Goal: Information Seeking & Learning: Learn about a topic

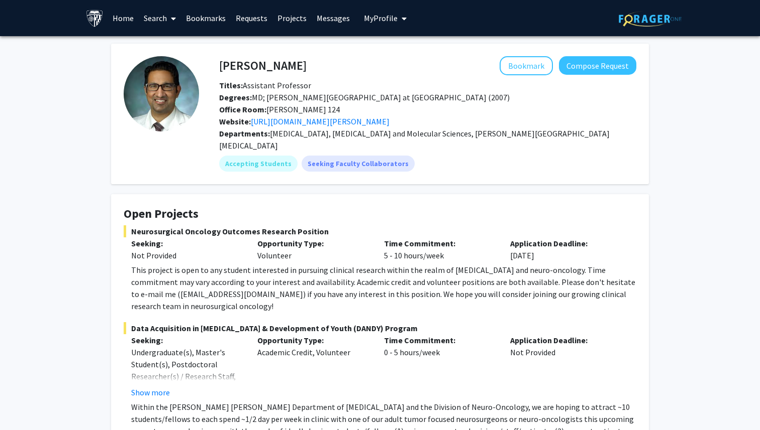
click at [378, 13] on span "My Profile" at bounding box center [381, 18] width 34 height 10
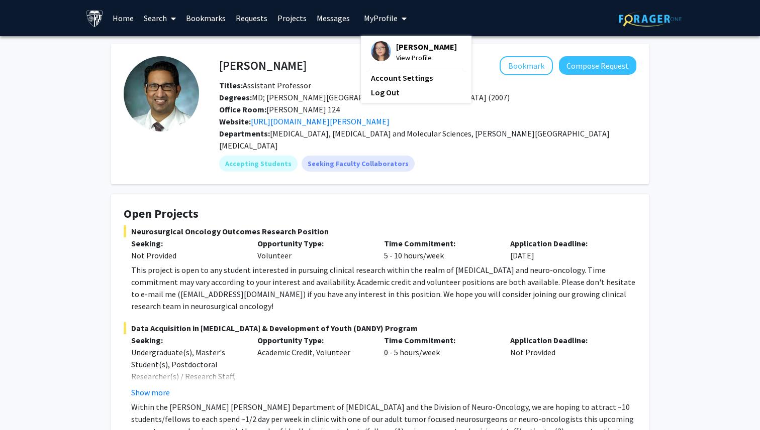
click at [397, 55] on span "View Profile" at bounding box center [426, 57] width 61 height 11
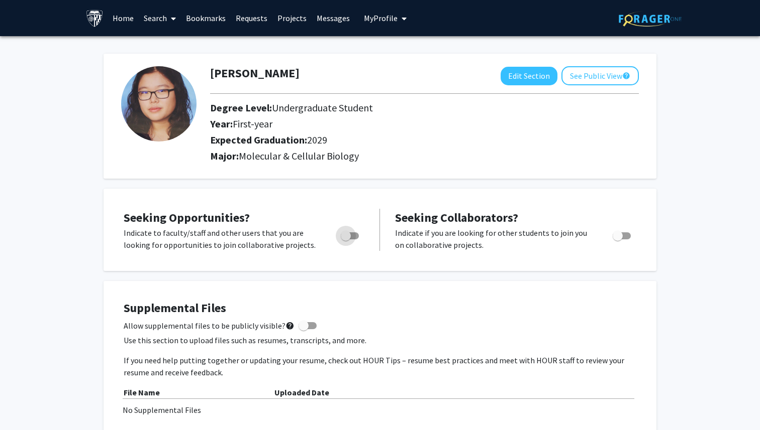
click at [353, 234] on span "Toggle" at bounding box center [350, 236] width 18 height 7
click at [346, 240] on input "Are you actively seeking opportunities?" at bounding box center [345, 240] width 1 height 1
checkbox input "true"
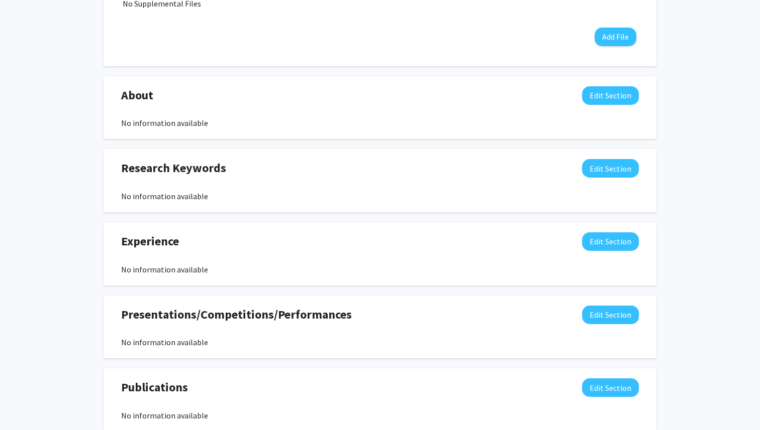
scroll to position [406, 0]
click at [624, 170] on button "Edit Section" at bounding box center [610, 169] width 57 height 19
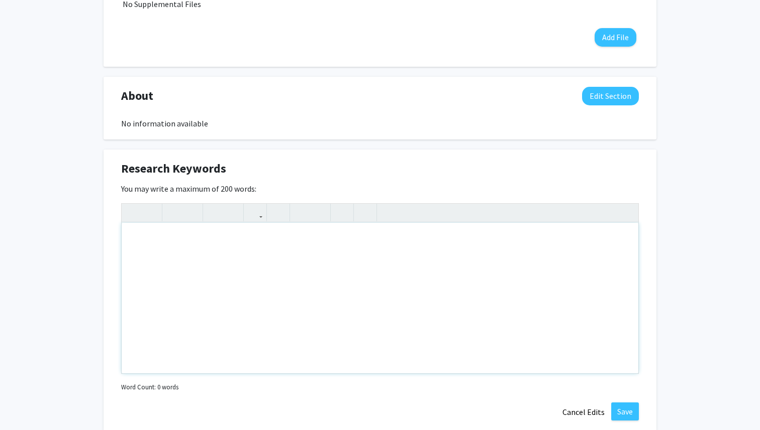
click at [257, 242] on div "Note to users with screen readers: Please deactivate our accessibility plugin f…" at bounding box center [380, 298] width 516 height 151
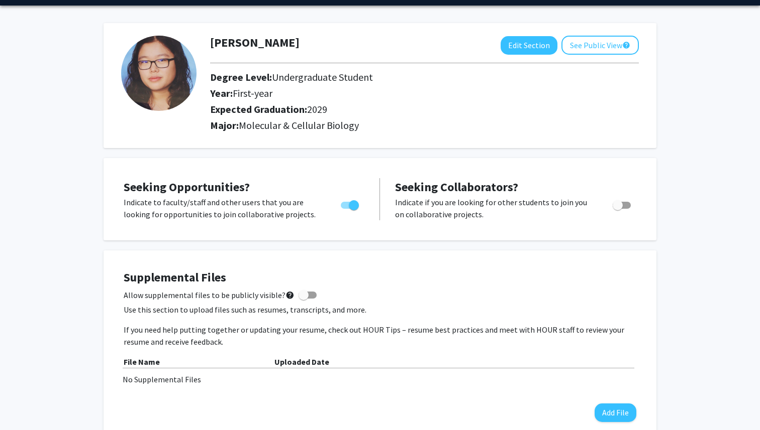
scroll to position [17, 0]
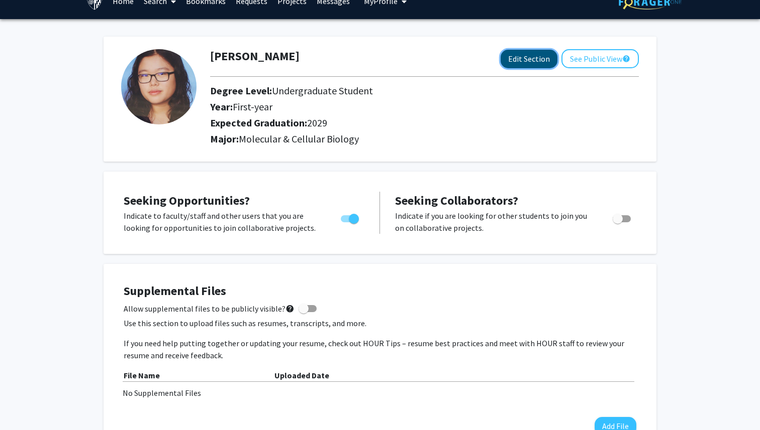
click at [537, 65] on button "Edit Section" at bounding box center [528, 59] width 57 height 19
select select "first-year"
select select "2029"
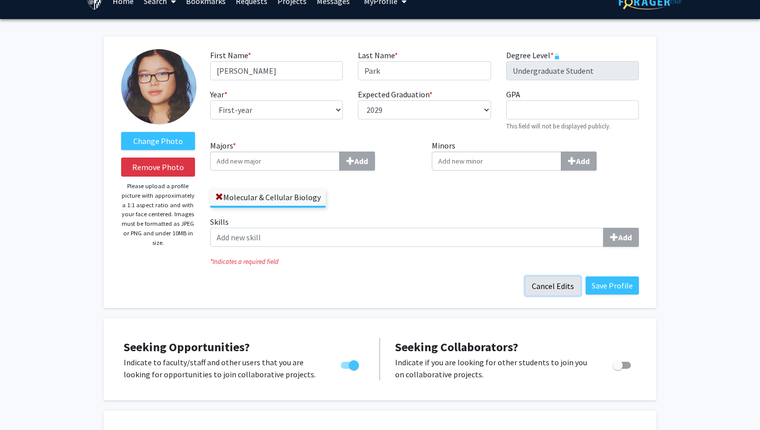
click at [566, 280] on button "Cancel Edits" at bounding box center [552, 286] width 55 height 19
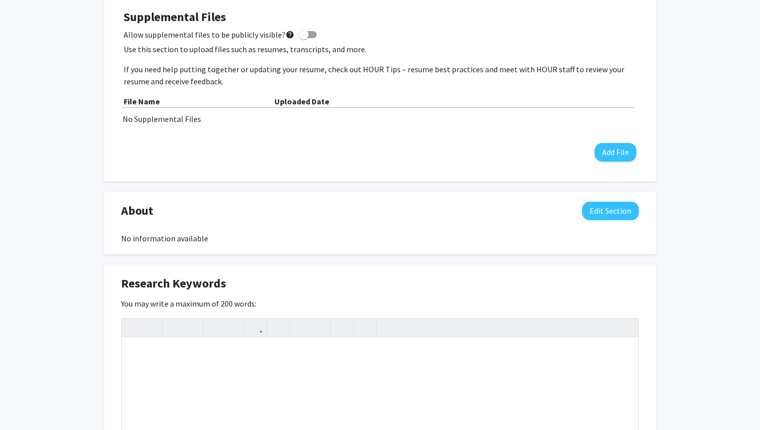
scroll to position [346, 0]
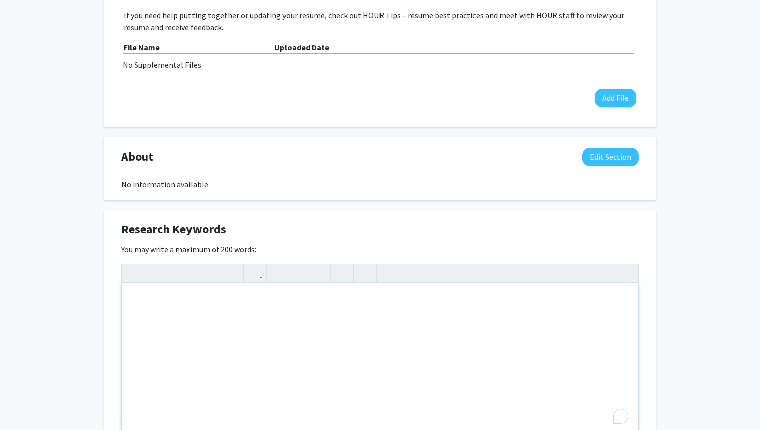
click at [262, 294] on div "To enrich screen reader interactions, please activate Accessibility in Grammarl…" at bounding box center [380, 359] width 516 height 151
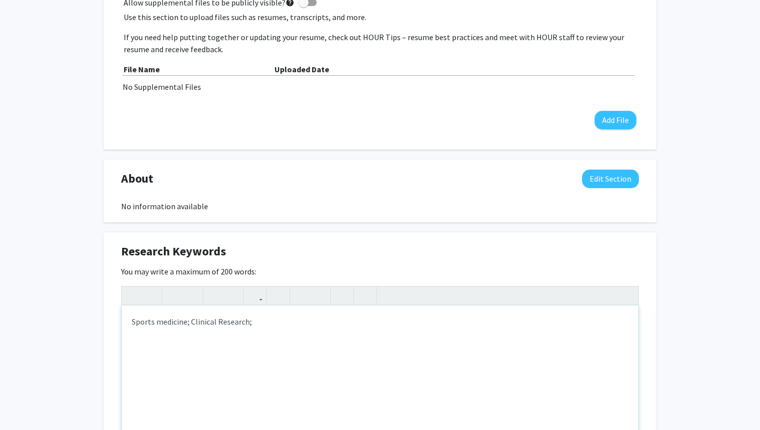
scroll to position [328, 0]
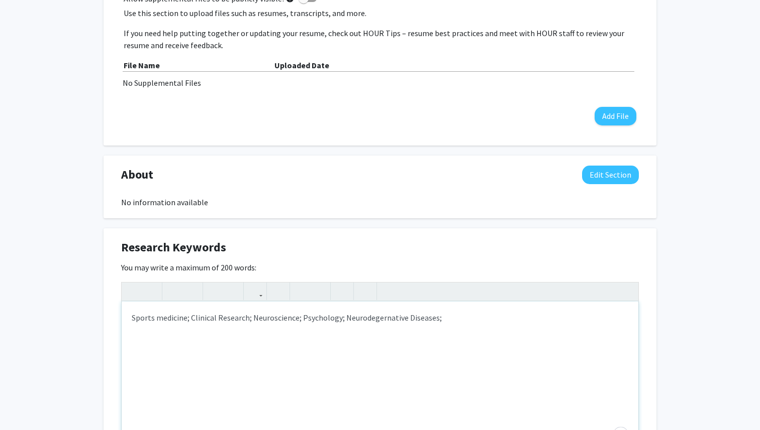
click at [381, 318] on p "Sports medicine; Clinical Research; Neuroscience; Psychology; Neurodegernative …" at bounding box center [380, 318] width 496 height 12
click at [414, 327] on div "Sports medicine; Clinical Research; Neuroscience; Psychology; Neurodegenerative…" at bounding box center [380, 377] width 516 height 151
click at [544, 318] on p "Sports medicine; Clinical Research; Neuroscience; Psychology; Neurodegenerative…" at bounding box center [380, 318] width 496 height 12
click at [158, 317] on p "Sports medicine; Clinical Research; Neuroscience; Psychology; Neurodegenerative…" at bounding box center [380, 318] width 496 height 12
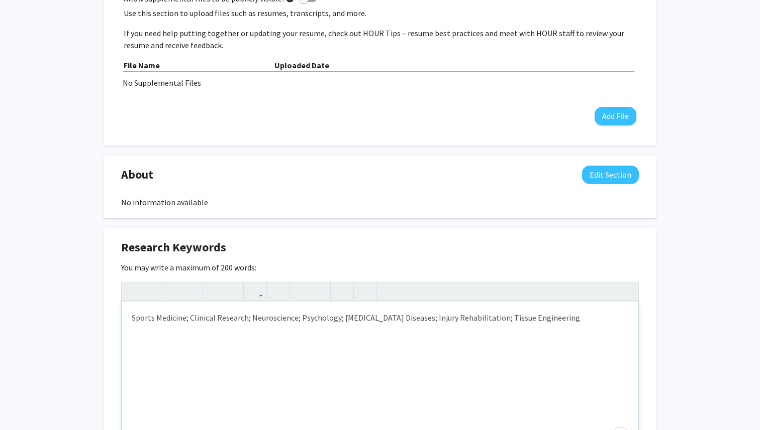
click at [583, 315] on p "Sports Medicine; Clinical Research; Neuroscience; Psychology; Neurodegenerative…" at bounding box center [380, 318] width 496 height 12
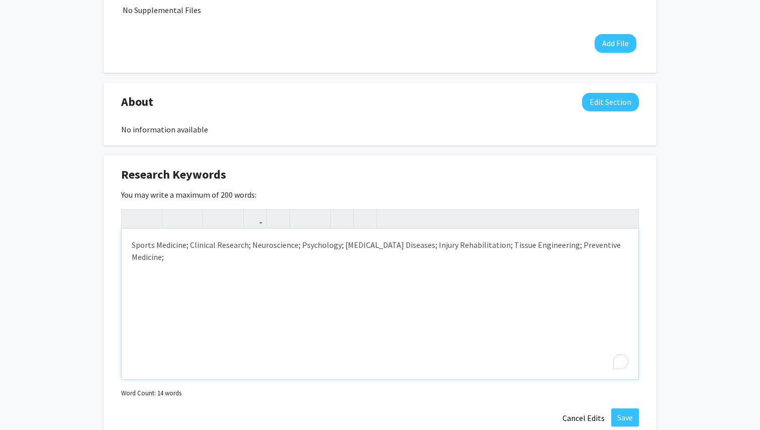
scroll to position [432, 0]
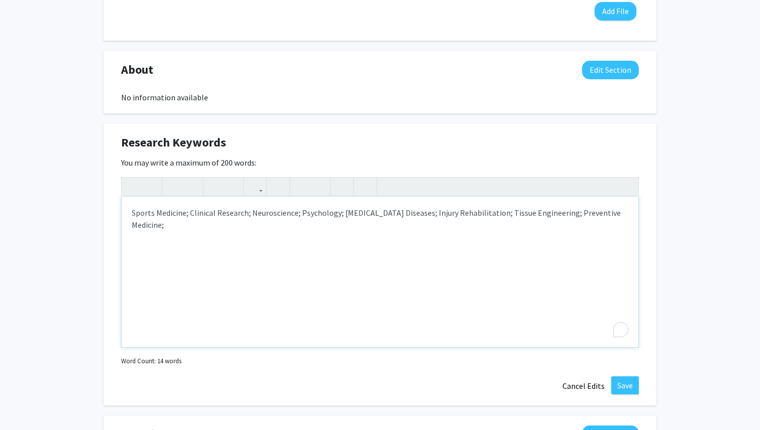
click at [190, 212] on p "Sports Medicine; Clinical Research; Neuroscience; Psychology; Neurodegenerative…" at bounding box center [380, 219] width 496 height 24
drag, startPoint x: 567, startPoint y: 214, endPoint x: 316, endPoint y: 226, distance: 250.4
click at [316, 226] on p "Sports Medicine; Adolescent and Young Adult Medicine; Clinical Research; Neuros…" at bounding box center [380, 219] width 496 height 24
copy p "Injury Rehabilitation; Tissue Engineering; Preventive Medicine"
click at [188, 213] on p "Sports Medicine; Adolescent and Young Adult Medicine; Clinical Research; Neuros…" at bounding box center [380, 213] width 496 height 12
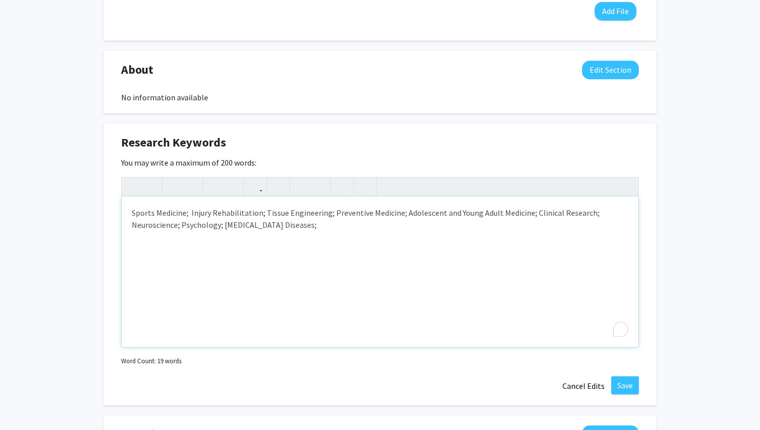
click at [414, 227] on p "Sports Medicine; Injury Rehabilitation; Tissue Engineering; Preventive Medicine…" at bounding box center [380, 219] width 496 height 24
type textarea "<p>Sports Medicine;&nbsp; Injury Rehabilitation; Tissue Engineering; Preventive…"
click at [630, 387] on button "Save" at bounding box center [625, 386] width 28 height 18
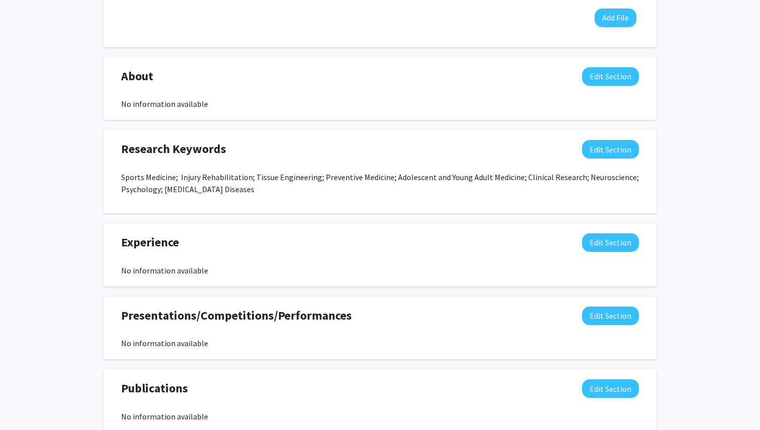
scroll to position [303, 0]
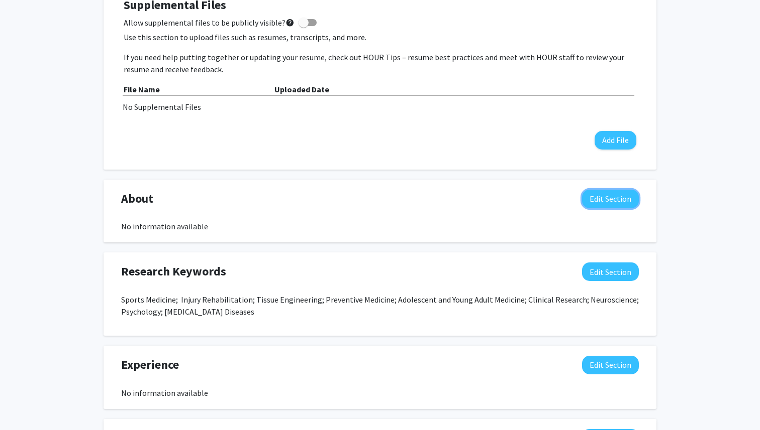
click at [602, 207] on button "Edit Section" at bounding box center [610, 199] width 57 height 19
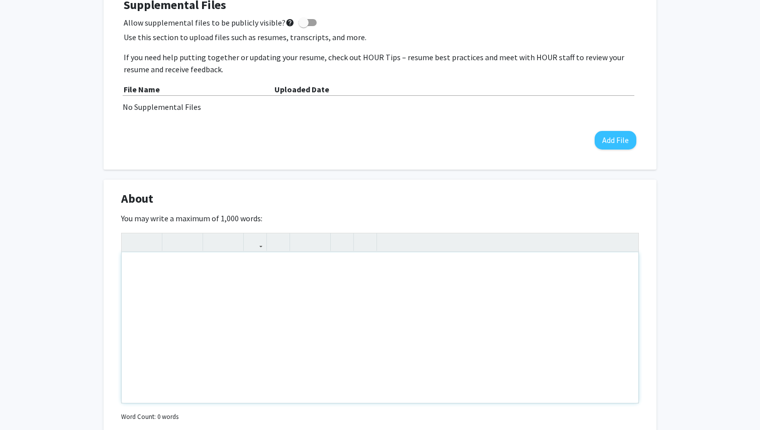
click at [381, 276] on div "Note to users with screen readers: Please deactivate our accessibility plugin f…" at bounding box center [380, 328] width 516 height 151
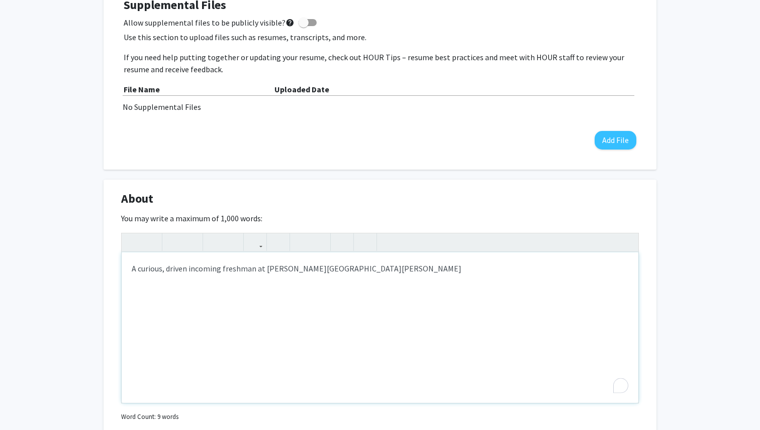
click at [265, 269] on p "A curious, driven incoming freshman at Johns Hopkins University" at bounding box center [380, 269] width 496 height 12
click at [391, 266] on p "A curious, driven incoming freshman at The Johns Hopkins University" at bounding box center [380, 269] width 496 height 12
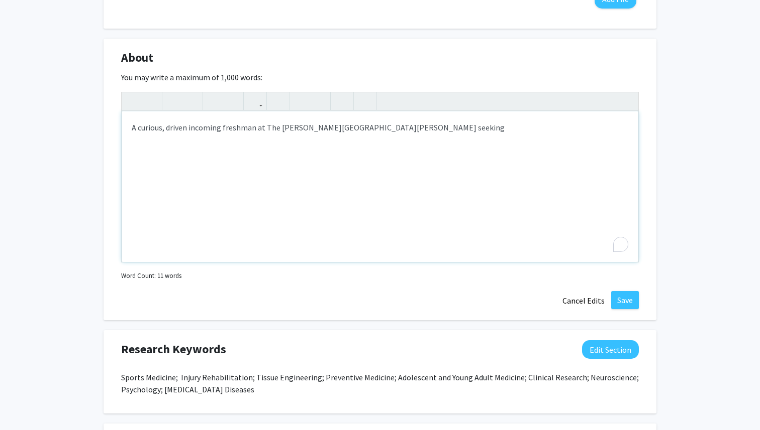
scroll to position [443, 0]
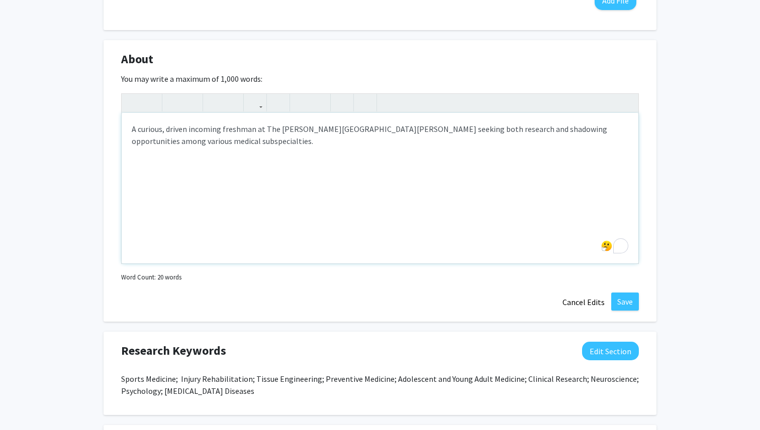
click at [398, 130] on p "A curious, driven incoming freshman at The Johns Hopkins University seeking bot…" at bounding box center [380, 135] width 496 height 24
click at [533, 129] on p "A curious, driven incoming freshman at The Johns Hopkins University seeking res…" at bounding box center [380, 135] width 496 height 24
click at [437, 139] on p "A curious, driven incoming freshman at The Johns Hopkins University seeking res…" at bounding box center [380, 135] width 496 height 24
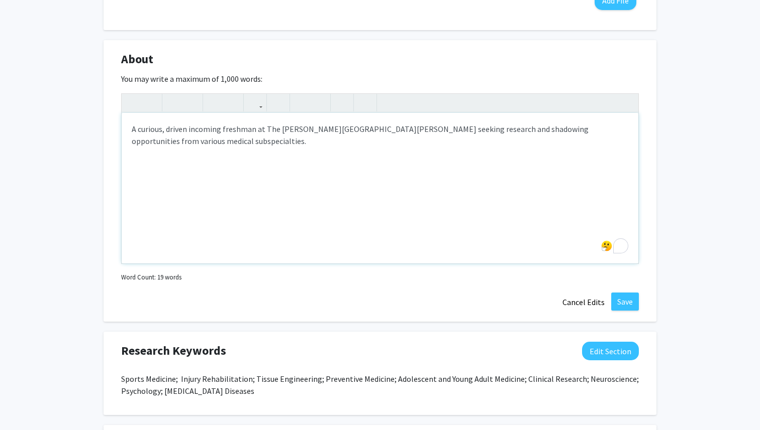
click at [477, 130] on p "A curious, driven incoming freshman at The Johns Hopkins University seeking res…" at bounding box center [380, 135] width 496 height 24
click at [451, 155] on div "A curious, driven incoming freshman at The Johns Hopkins University seeking res…" at bounding box center [380, 188] width 516 height 151
type textarea "<p>A curious, driven incoming freshman at The Johns Hopkins University seeking …"
click at [626, 302] on button "Save" at bounding box center [625, 302] width 28 height 18
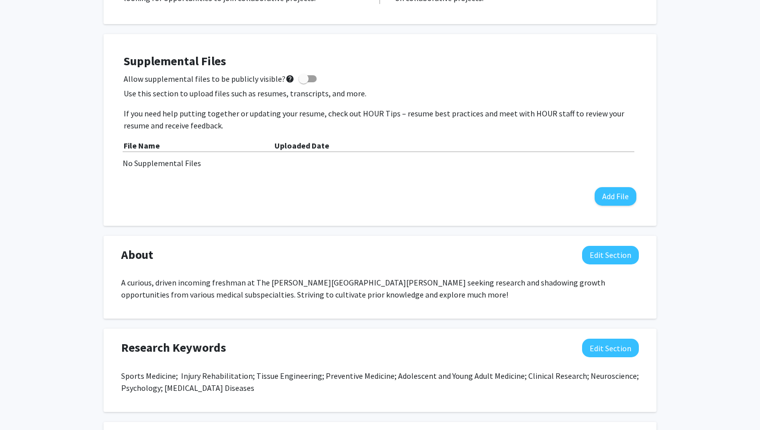
scroll to position [0, 0]
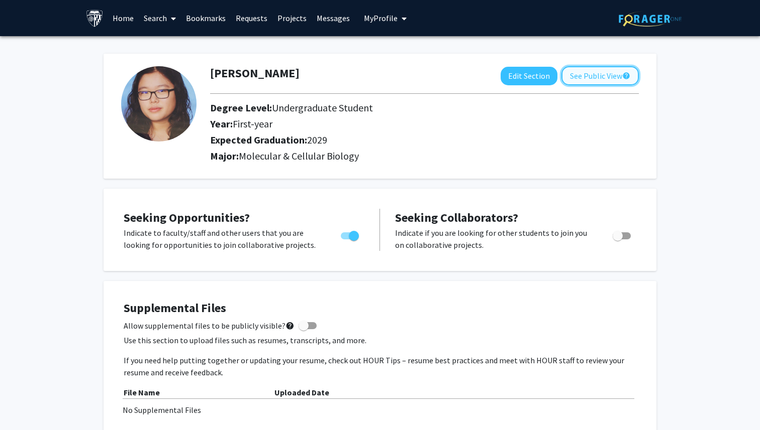
click at [605, 67] on button "See Public View help" at bounding box center [599, 75] width 77 height 19
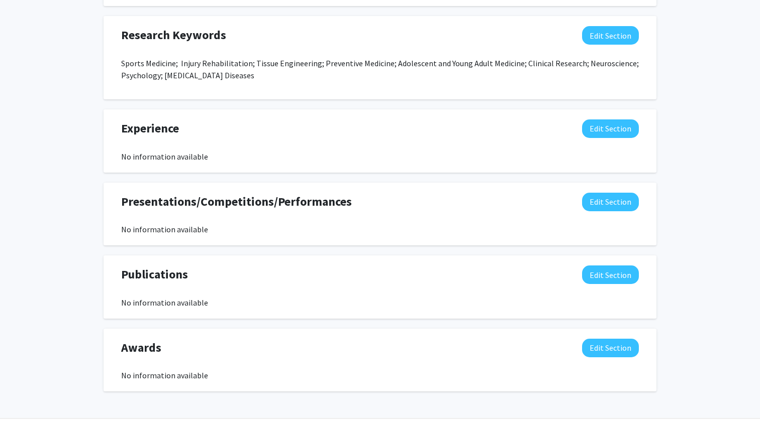
scroll to position [571, 0]
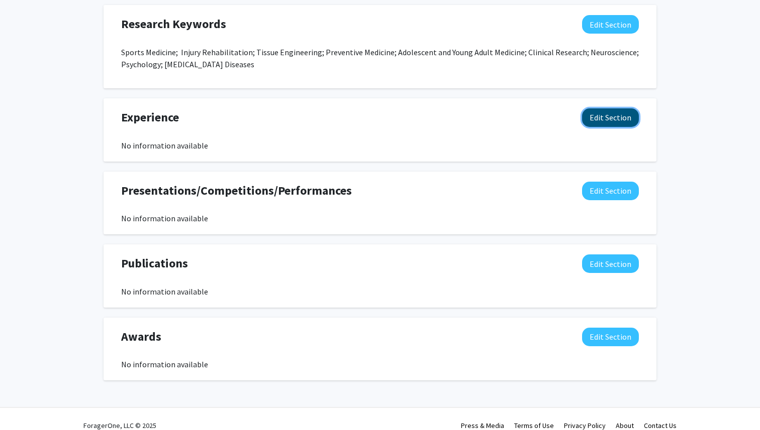
click at [617, 114] on button "Edit Section" at bounding box center [610, 118] width 57 height 19
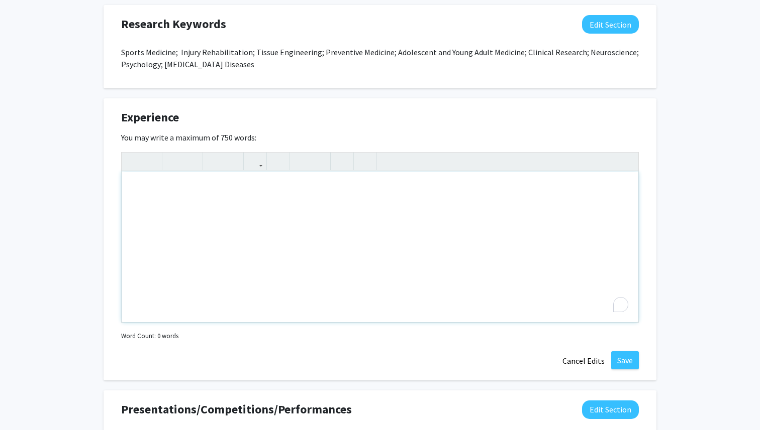
click at [180, 178] on div "To enrich screen reader interactions, please activate Accessibility in Grammarl…" at bounding box center [380, 247] width 516 height 151
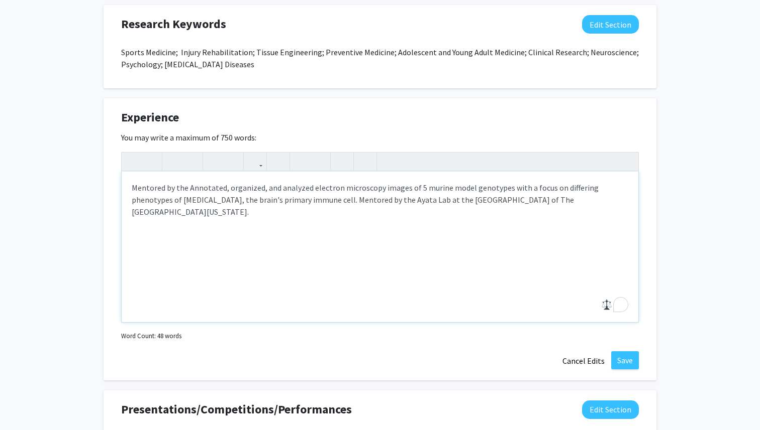
drag, startPoint x: 397, startPoint y: 200, endPoint x: 189, endPoint y: 209, distance: 208.7
click at [189, 209] on p "Mentored by the Annotated, organized, and analyzed electron microscopy images o…" at bounding box center [380, 200] width 496 height 36
copy p "Advanced Science Research Center of The City University of New York Graduate Sc…"
click at [189, 190] on p "Mentored by the Annotated, organized, and analyzed electron microscopy images o…" at bounding box center [380, 194] width 496 height 24
drag, startPoint x: 265, startPoint y: 212, endPoint x: 104, endPoint y: 212, distance: 160.2
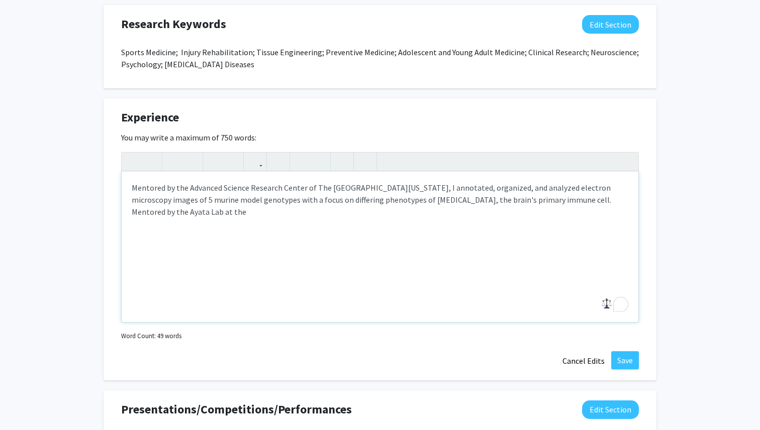
click at [104, 212] on div "Experience Edit Section You may write a maximum of 750 words: <p>Mentored by th…" at bounding box center [379, 239] width 553 height 282
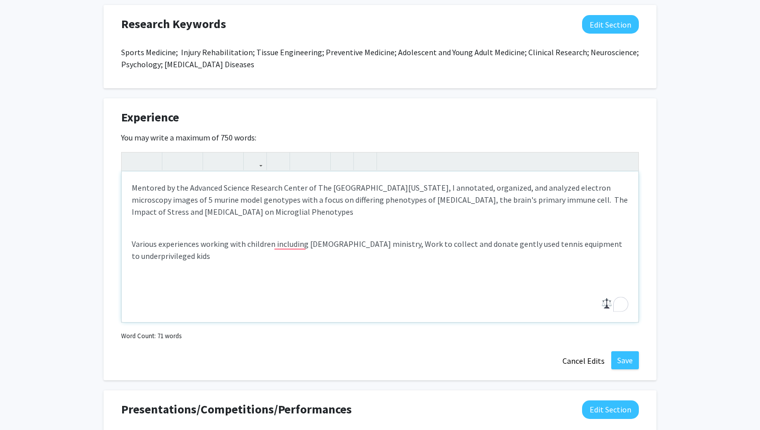
click at [372, 246] on p "Various experiences working with children including church ministry, Work to co…" at bounding box center [380, 250] width 496 height 24
click at [380, 246] on p "Various experiences working with children including church ministry, work to co…" at bounding box center [380, 250] width 496 height 24
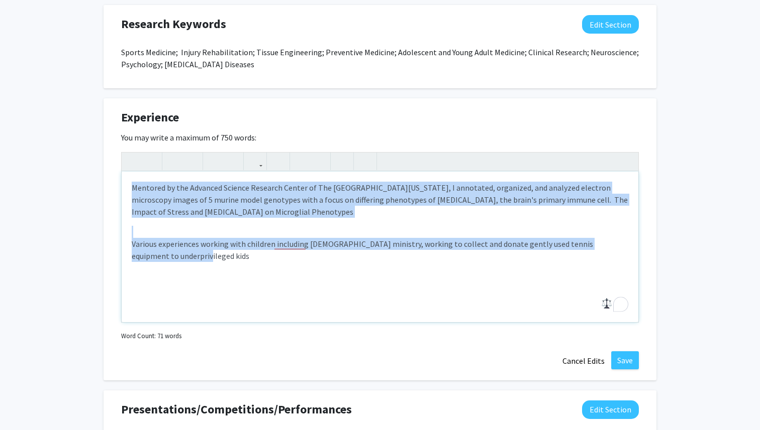
drag, startPoint x: 256, startPoint y: 261, endPoint x: 136, endPoint y: 222, distance: 126.8
click at [136, 222] on div "Mentored by the Advanced Science Research Center of The City University of New …" at bounding box center [380, 247] width 516 height 151
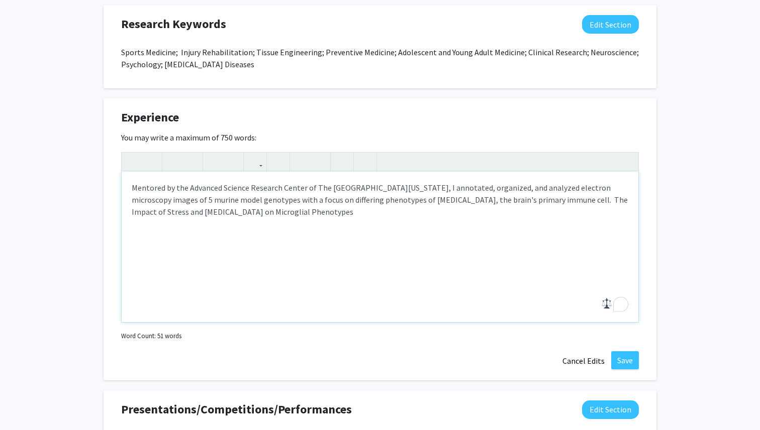
click at [347, 211] on p "Mentored by the Advanced Science Research Center of The City University of New …" at bounding box center [380, 200] width 496 height 36
click at [610, 200] on p "Mentored by the Advanced Science Research Center of The City University of New …" at bounding box center [380, 200] width 496 height 36
click at [452, 212] on p "Mentored by the Advanced Science Research Center of The City University of New …" at bounding box center [380, 200] width 496 height 36
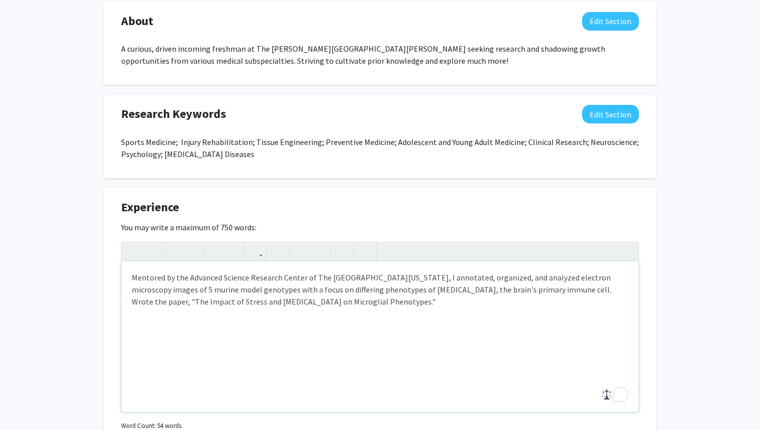
scroll to position [566, 0]
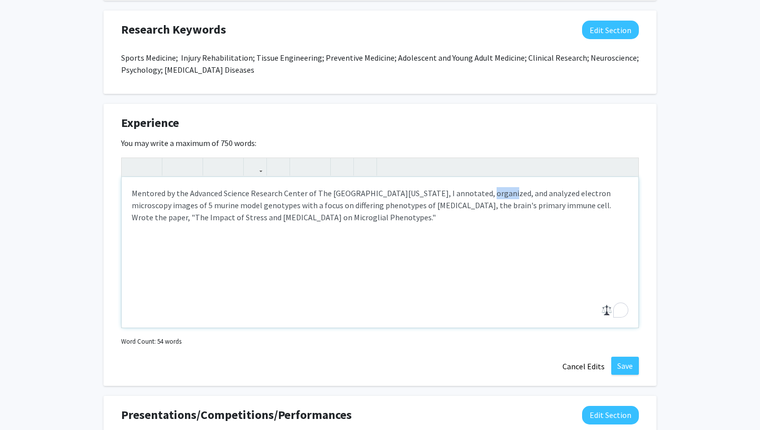
drag, startPoint x: 486, startPoint y: 193, endPoint x: 473, endPoint y: 193, distance: 12.6
click at [473, 193] on p "Mentored by the Advanced Science Research Center of The City University of New …" at bounding box center [380, 205] width 496 height 36
click at [495, 225] on div "Mentored by the Advanced Science Research Center of The City University of New …" at bounding box center [380, 252] width 516 height 151
click at [615, 195] on p "Mentored by the Advanced Science Research Center of The City University of New …" at bounding box center [380, 205] width 496 height 36
click at [506, 222] on p "Mentored by the Advanced Science Research Center of The City University of New …" at bounding box center [380, 205] width 496 height 36
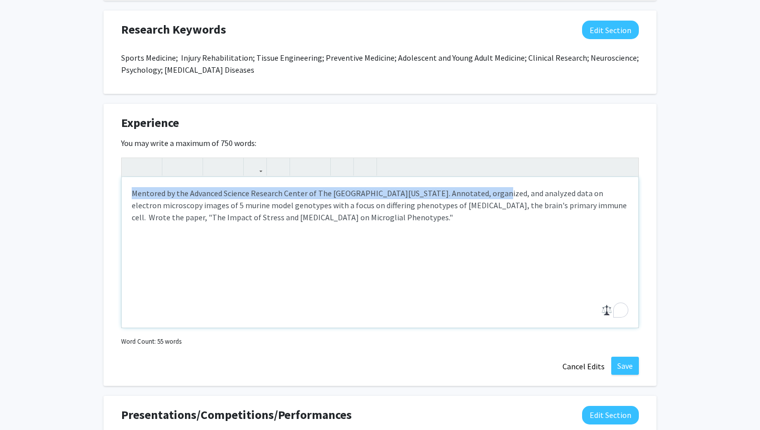
drag, startPoint x: 480, startPoint y: 192, endPoint x: 120, endPoint y: 187, distance: 359.7
click at [120, 187] on div "Experience Edit Section You may write a maximum of 750 words: <p>Mentored by th…" at bounding box center [379, 245] width 553 height 282
copy p "Mentored by the Advanced Science Research Center of The City University of New …"
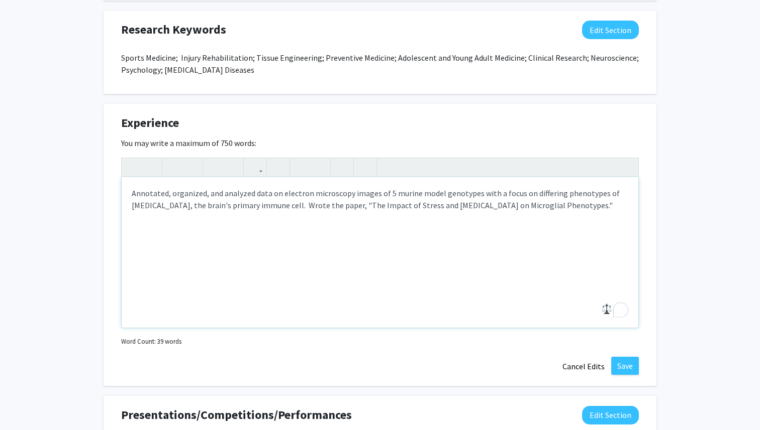
click at [575, 202] on p "Annotated, organized, and analyzed data on electron microscopy images of 5 muri…" at bounding box center [380, 199] width 496 height 24
click at [307, 204] on p "Annotated, organized, and analyzed data on electron microscopy images of 5 muri…" at bounding box center [380, 205] width 496 height 36
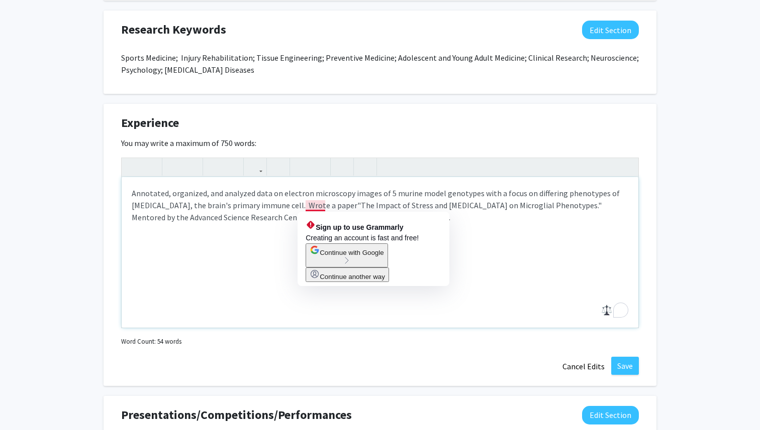
click at [367, 190] on p "Annotated, organized, and analyzed data on electron microscopy images of 5 muri…" at bounding box center [380, 205] width 496 height 36
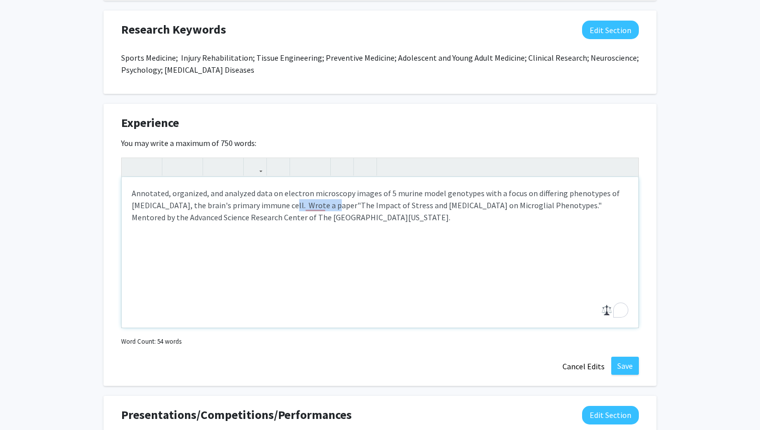
drag, startPoint x: 281, startPoint y: 204, endPoint x: 328, endPoint y: 206, distance: 46.3
click at [328, 206] on p "Annotated, organized, and analyzed data on electron microscopy images of 5 muri…" at bounding box center [380, 205] width 496 height 36
click at [173, 219] on p "Annotated, organized, and analyzed data on electron microscopy images of 5 muri…" at bounding box center [380, 205] width 496 height 36
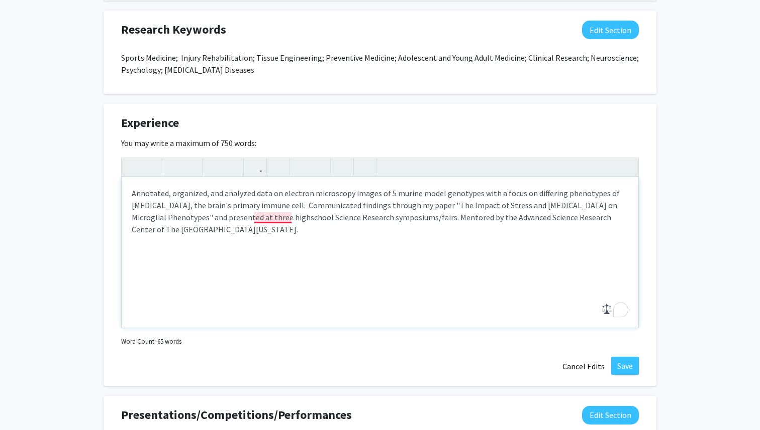
click at [269, 222] on p "Annotated, organized, and analyzed data on electron microscopy images of 5 muri…" at bounding box center [380, 211] width 496 height 48
click at [303, 232] on p "Annotated, organized, and analyzed data on electron microscopy images of 5 muri…" at bounding box center [380, 211] width 496 height 48
click at [622, 368] on button "Save" at bounding box center [625, 366] width 28 height 18
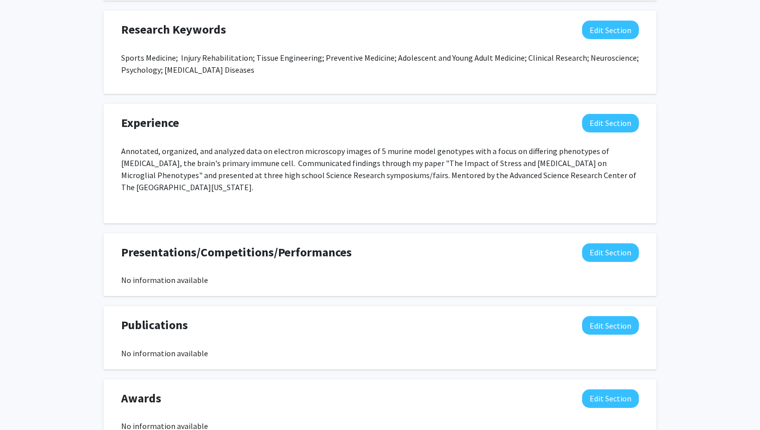
scroll to position [565, 0]
click at [608, 118] on button "Edit Section" at bounding box center [610, 124] width 57 height 19
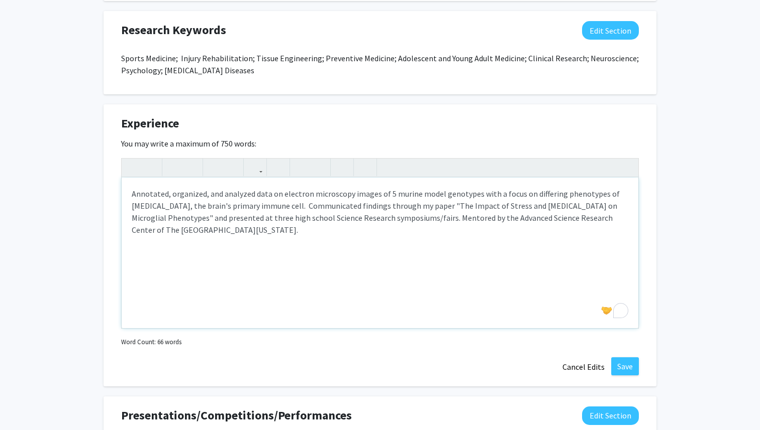
click at [461, 217] on p "Annotated, organized, and analyzed data on electron microscopy images of 5 muri…" at bounding box center [380, 212] width 496 height 48
type textarea "<p>Annotated, organized, and analyzed data on electron microscopy images of 5 m…"
click at [618, 362] on button "Save" at bounding box center [625, 367] width 28 height 18
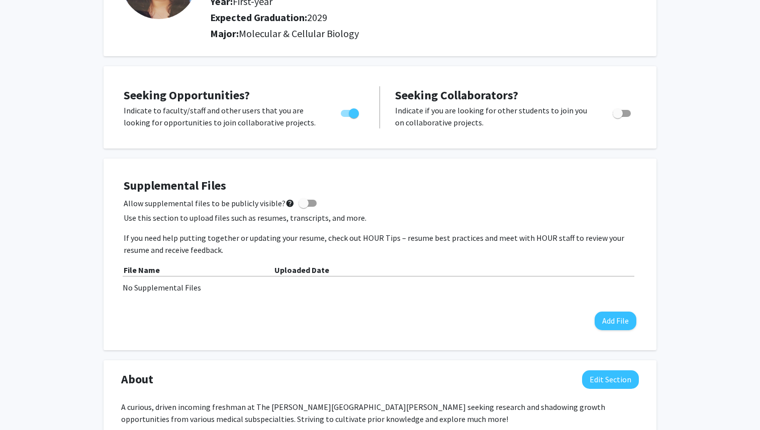
scroll to position [0, 0]
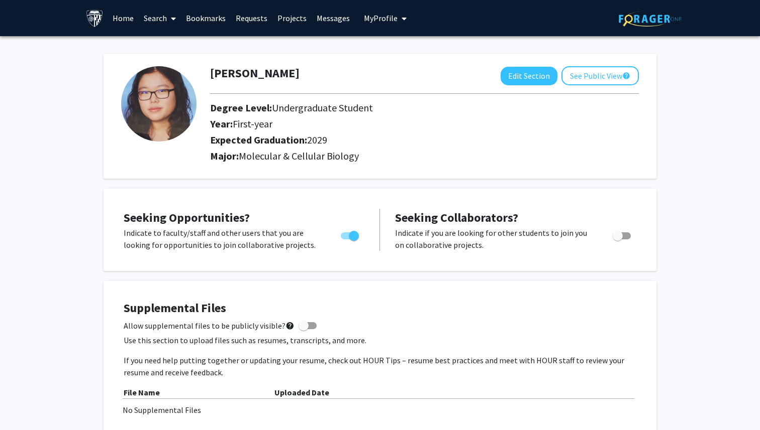
click at [123, 21] on link "Home" at bounding box center [122, 18] width 31 height 35
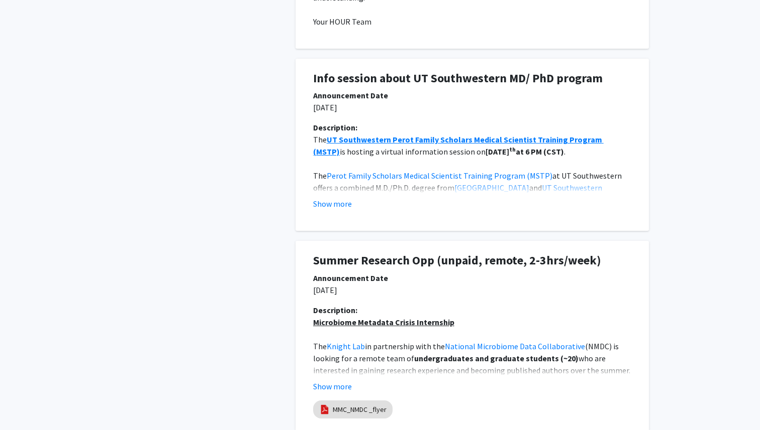
scroll to position [724, 0]
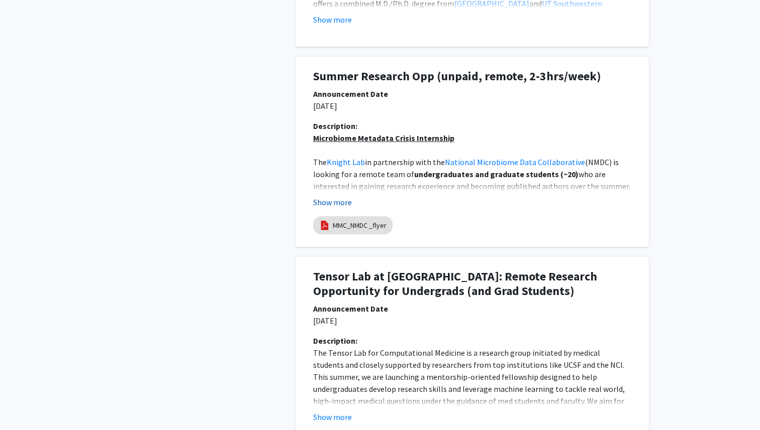
click at [346, 203] on button "Show more" at bounding box center [332, 202] width 39 height 12
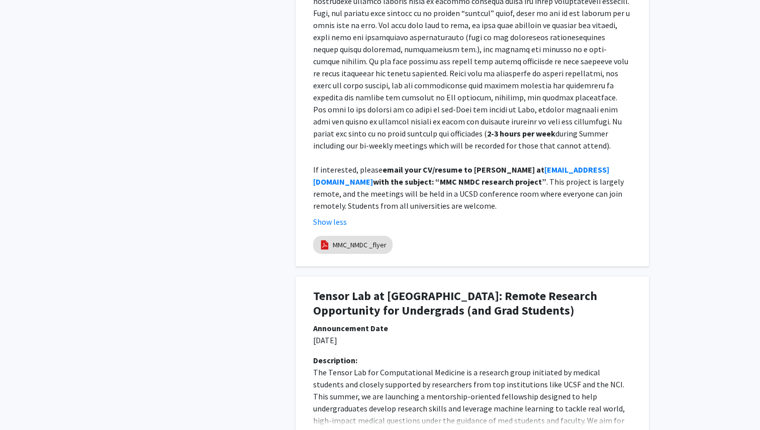
scroll to position [1139, 0]
click at [361, 240] on link "MMC_NMDC _flyer" at bounding box center [360, 245] width 54 height 11
select select "custom"
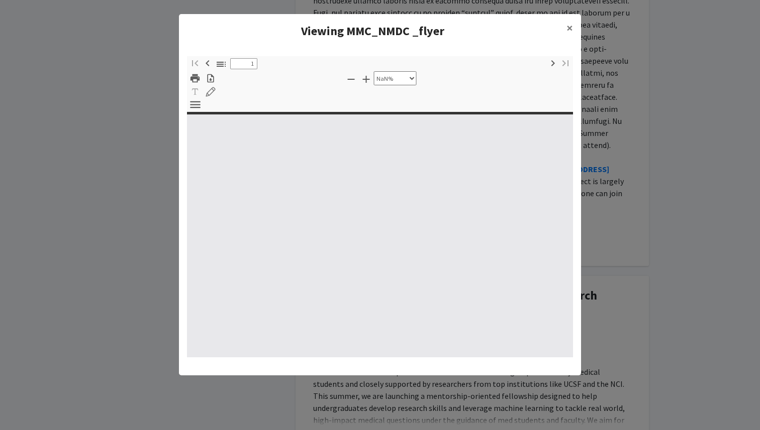
type input "0"
select select "custom"
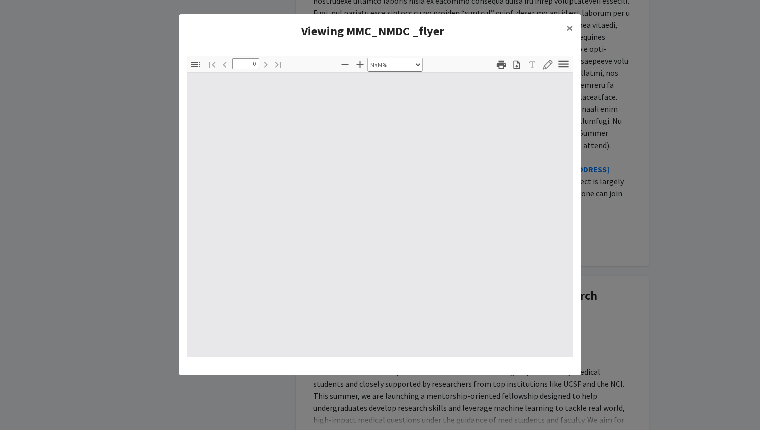
type input "1"
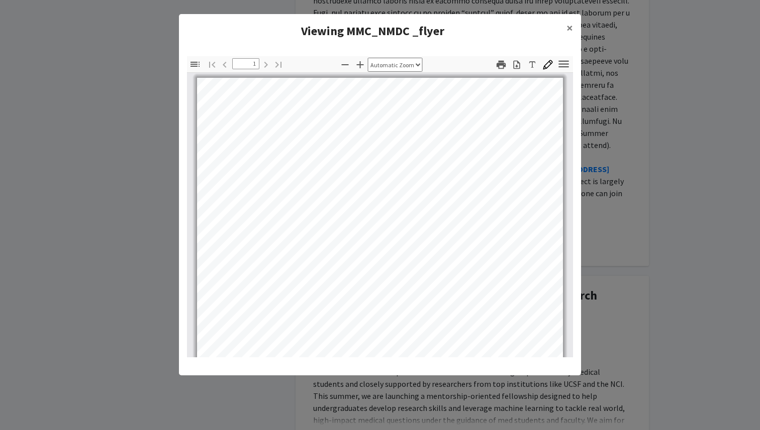
scroll to position [0, 0]
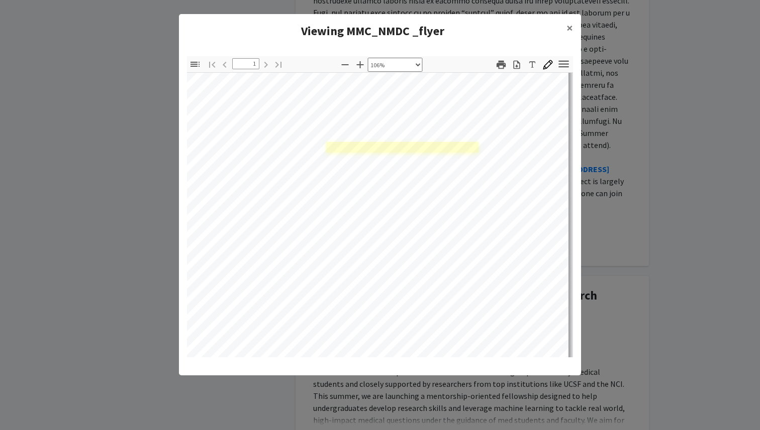
select select "custom"
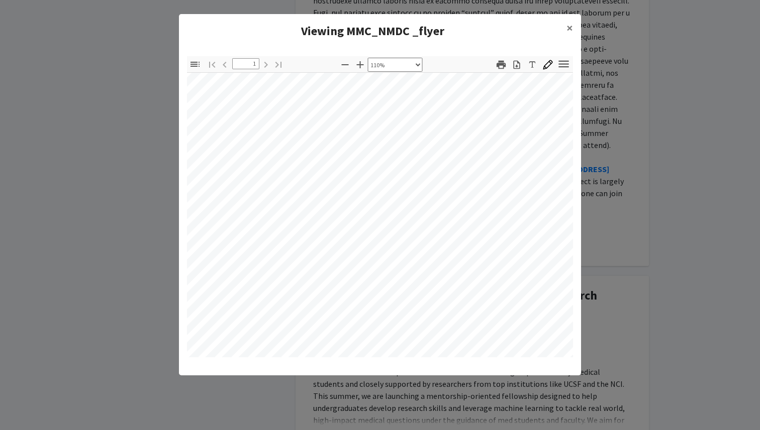
scroll to position [308, 49]
click at [570, 26] on span "×" at bounding box center [569, 28] width 7 height 16
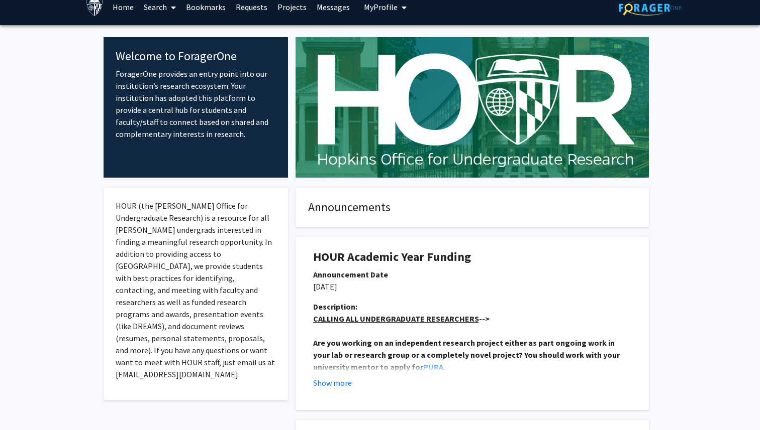
scroll to position [0, 0]
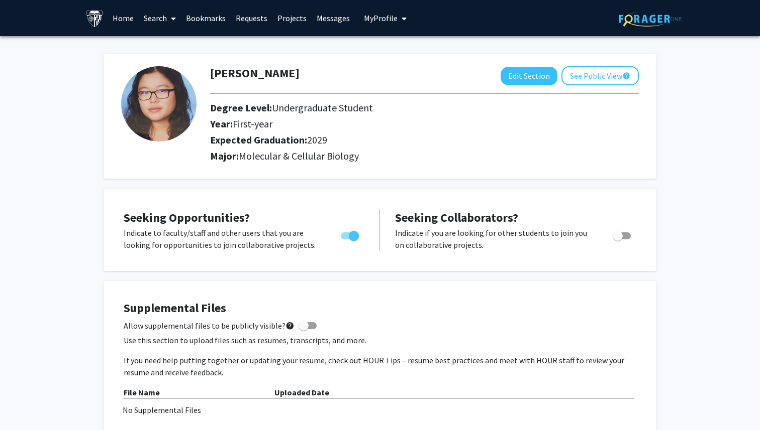
click at [151, 18] on link "Search" at bounding box center [160, 18] width 42 height 35
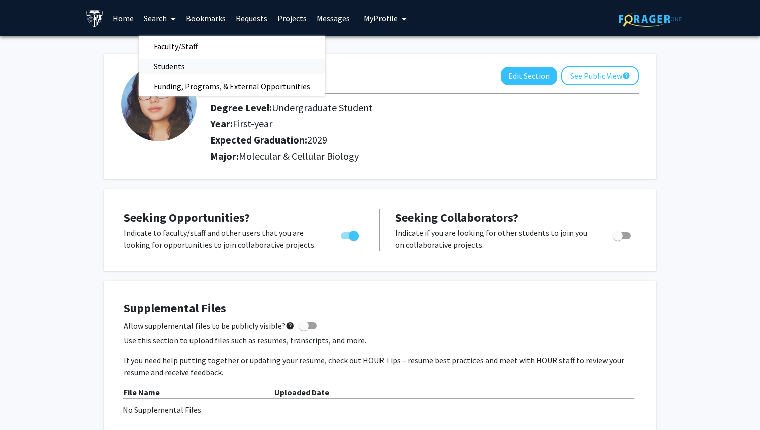
click at [172, 64] on span "Students" at bounding box center [169, 66] width 61 height 20
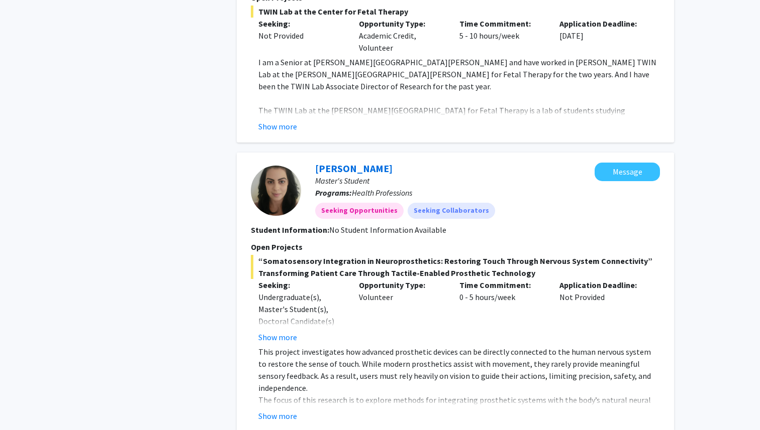
scroll to position [2278, 0]
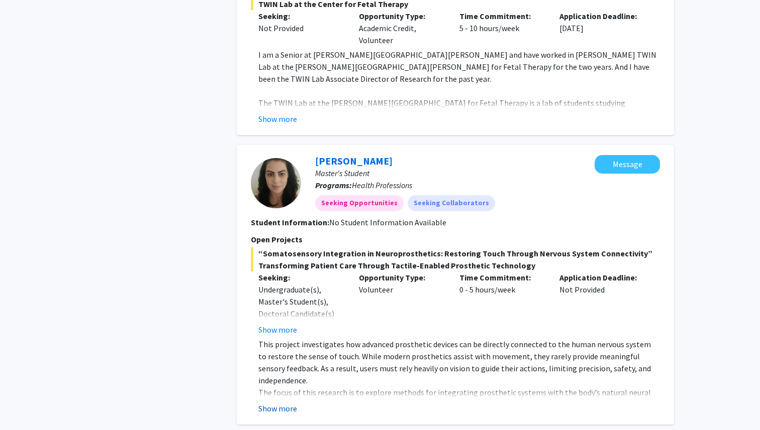
click at [276, 403] on button "Show more" at bounding box center [277, 409] width 39 height 12
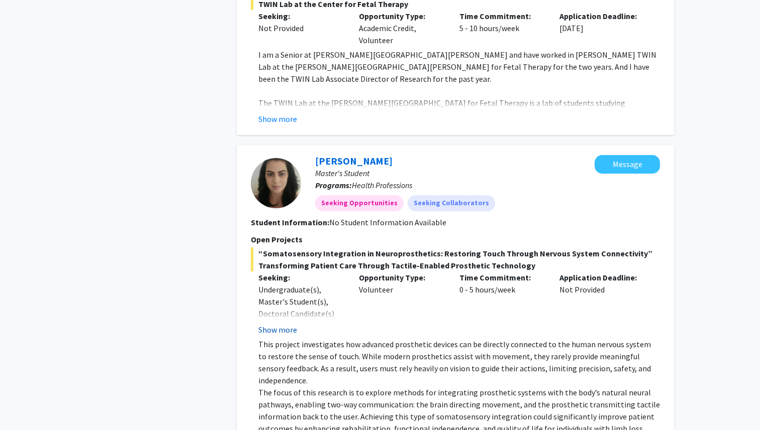
click at [280, 324] on button "Show more" at bounding box center [277, 330] width 39 height 12
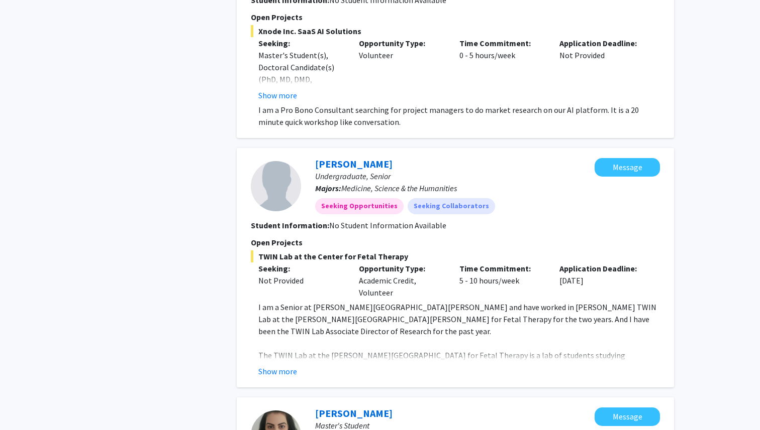
scroll to position [2025, 0]
click at [278, 366] on button "Show more" at bounding box center [277, 372] width 39 height 12
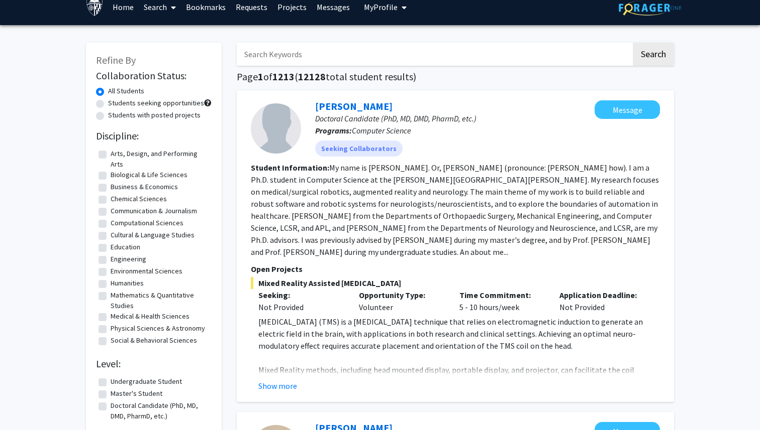
scroll to position [0, 0]
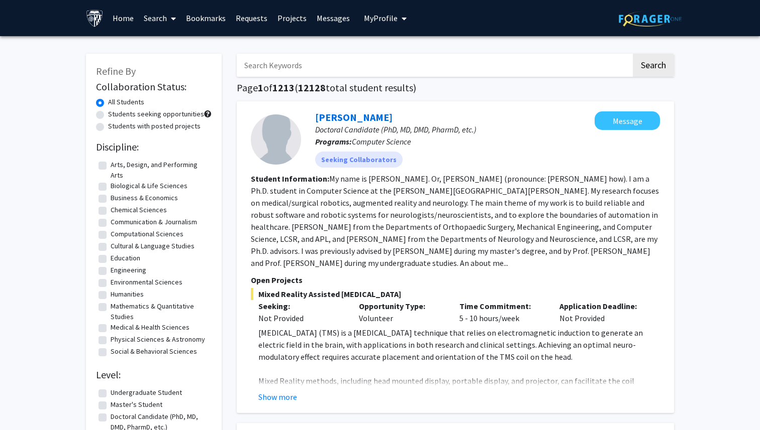
click at [310, 64] on input "Search Keywords" at bounding box center [434, 65] width 394 height 23
type input "undergraduat"
click at [632, 54] on button "Search" at bounding box center [652, 65] width 41 height 23
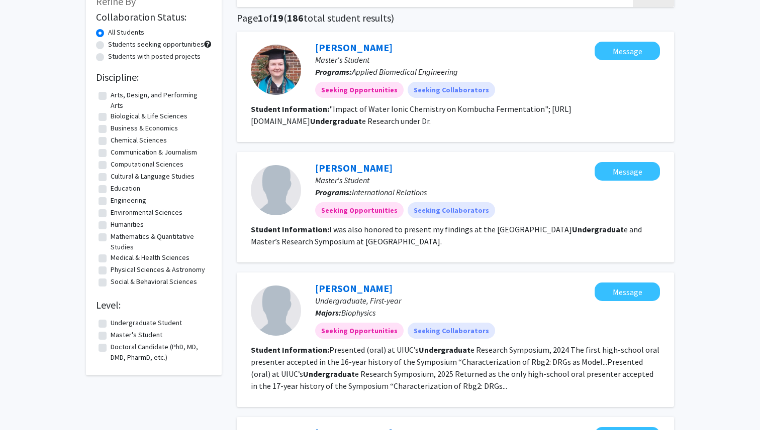
scroll to position [87, 0]
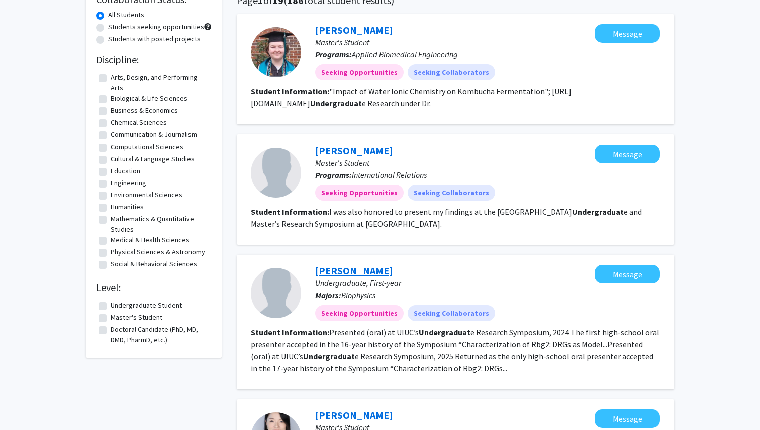
click at [373, 268] on link "Jonathan Ouyang" at bounding box center [353, 271] width 77 height 13
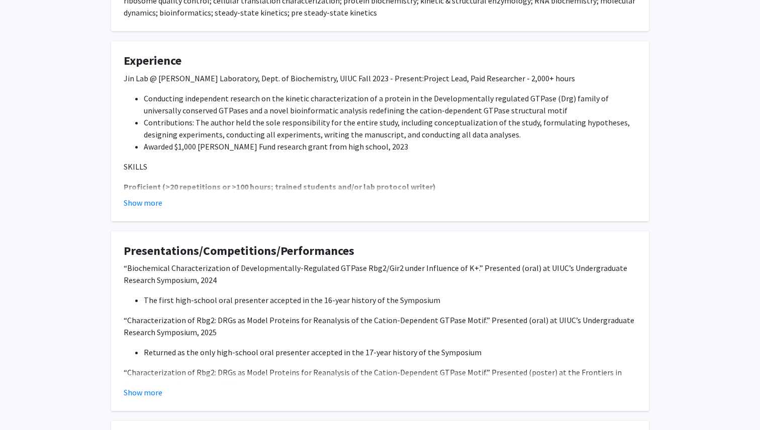
scroll to position [269, 0]
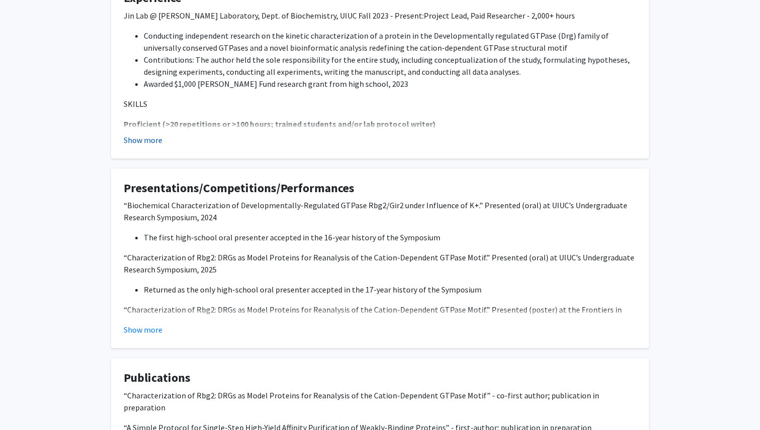
click at [148, 137] on button "Show more" at bounding box center [143, 140] width 39 height 12
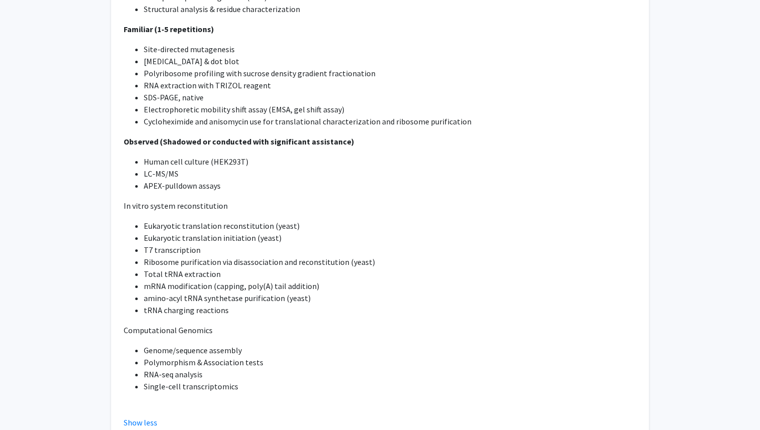
scroll to position [1086, 0]
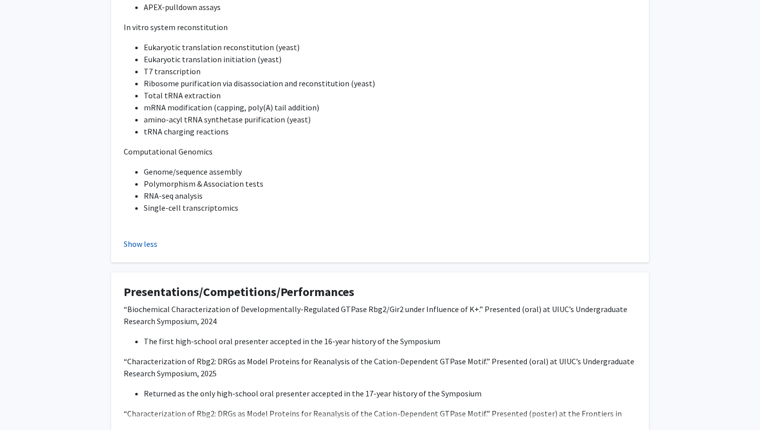
click at [143, 244] on button "Show less" at bounding box center [141, 244] width 34 height 12
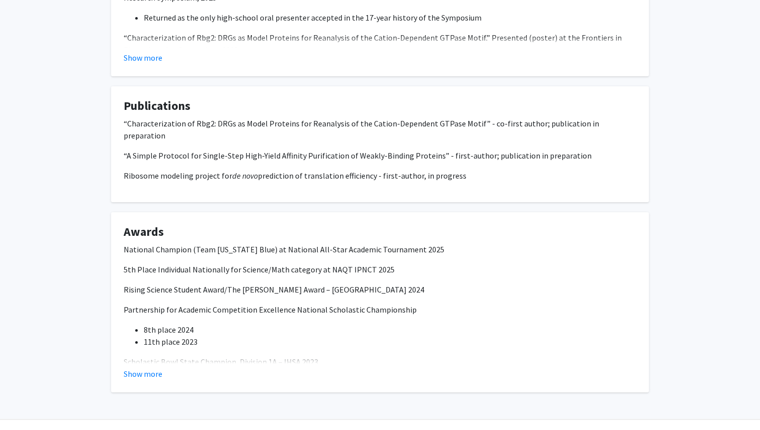
scroll to position [544, 0]
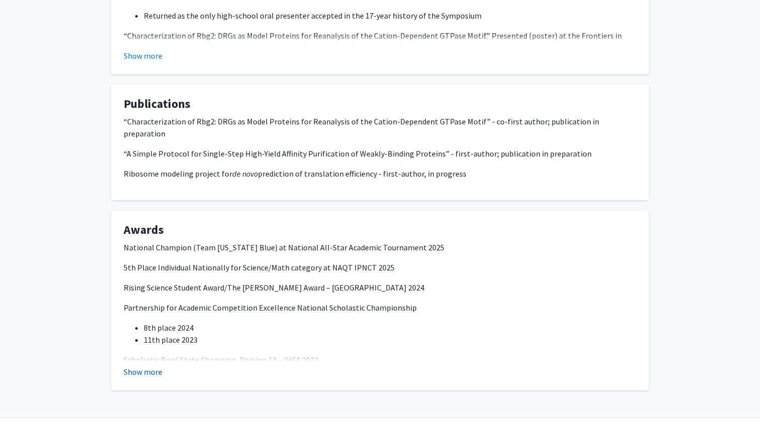
click at [160, 366] on button "Show more" at bounding box center [143, 372] width 39 height 12
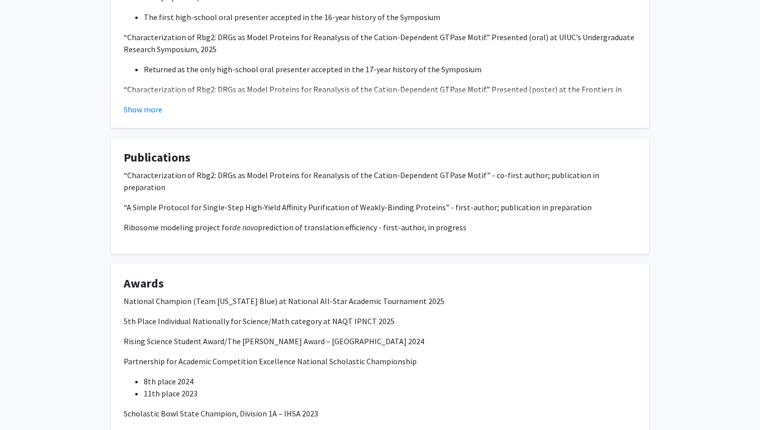
scroll to position [625, 0]
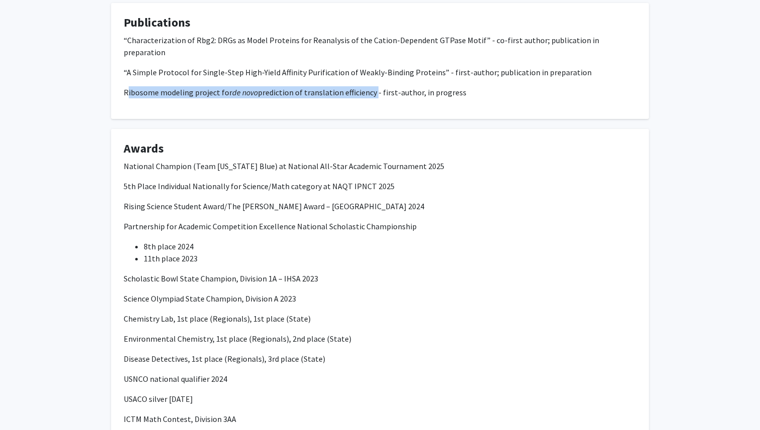
drag, startPoint x: 126, startPoint y: 80, endPoint x: 373, endPoint y: 81, distance: 247.1
click at [373, 86] on p "Ribosome modeling project for de novo prediction of translation efficiency - fi…" at bounding box center [380, 92] width 512 height 12
copy p "Ribosome modeling project for de novo prediction of translation efficiency"
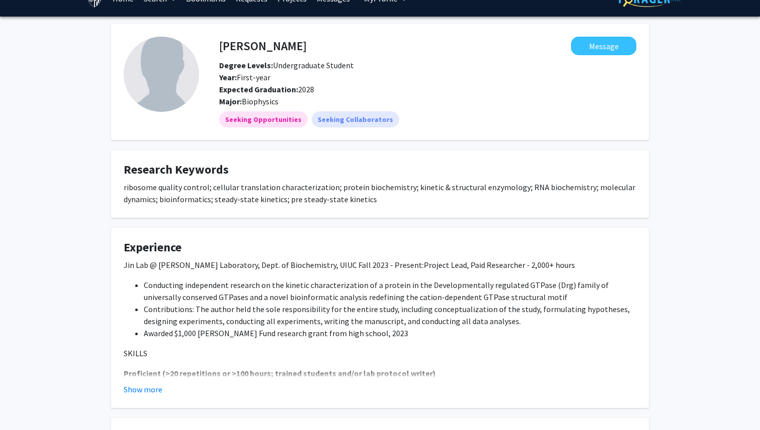
scroll to position [19, 0]
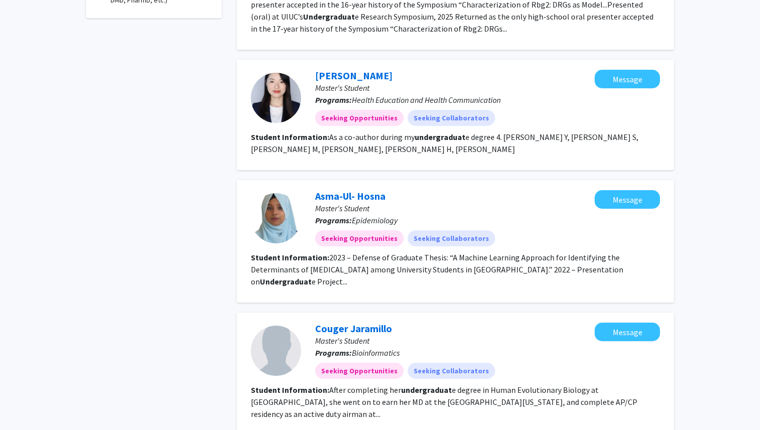
scroll to position [708, 0]
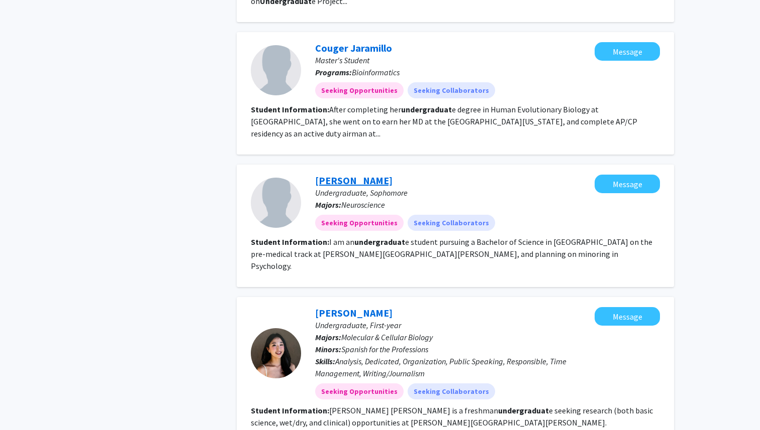
click at [353, 174] on link "Uyen Tran" at bounding box center [353, 180] width 77 height 13
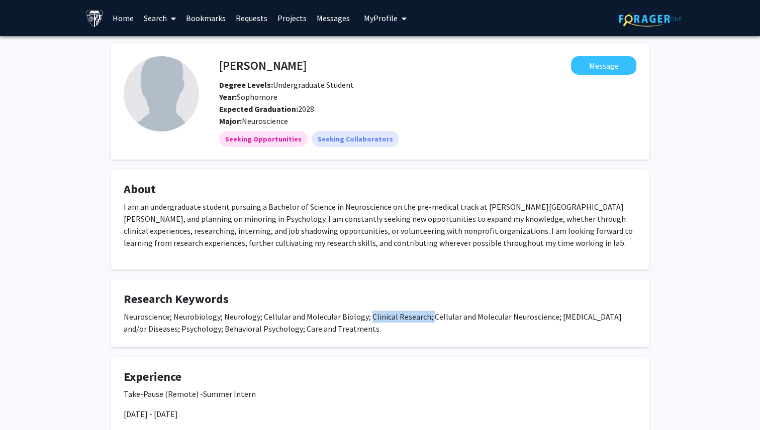
drag, startPoint x: 366, startPoint y: 315, endPoint x: 426, endPoint y: 316, distance: 60.3
click at [426, 316] on div "Neuroscience; Neurobiology; Neurology; Cellular and Molecular Biology; Clinical…" at bounding box center [380, 323] width 512 height 24
copy div "Clinical Research;"
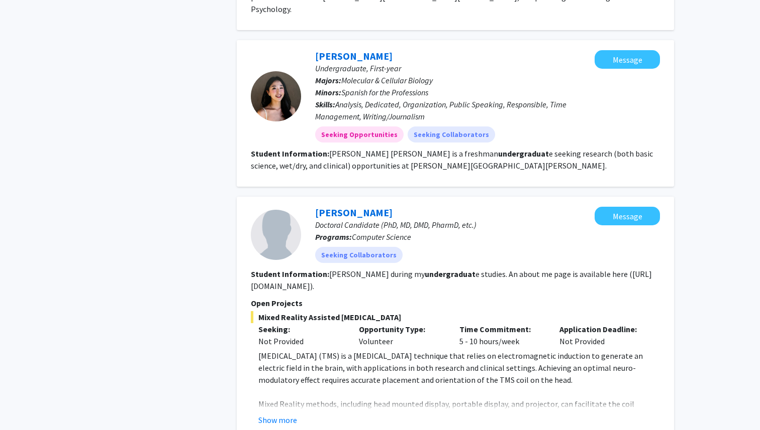
scroll to position [1060, 0]
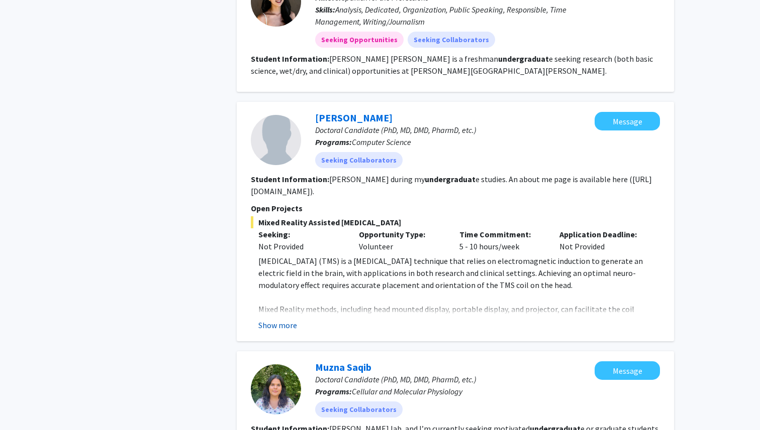
click at [273, 319] on button "Show more" at bounding box center [277, 325] width 39 height 12
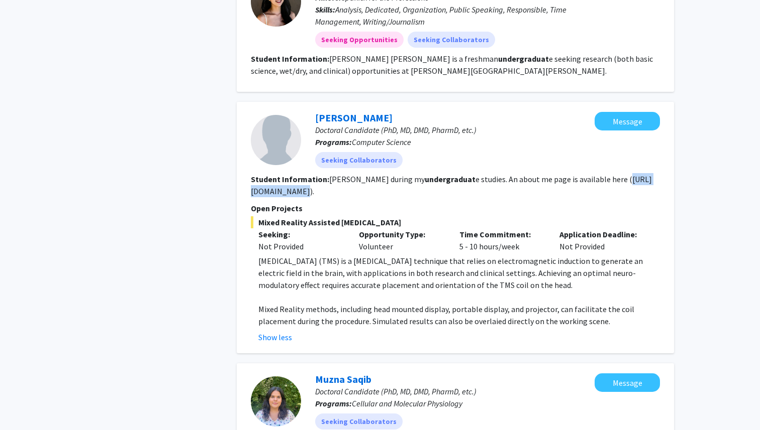
drag, startPoint x: 594, startPoint y: 143, endPoint x: 653, endPoint y: 142, distance: 58.3
click at [652, 174] on fg-read-more "Jian Liu during my undergraduat e studies. An about me page is available here (…" at bounding box center [451, 185] width 401 height 22
copy fg-read-more "https://yihao.one/"
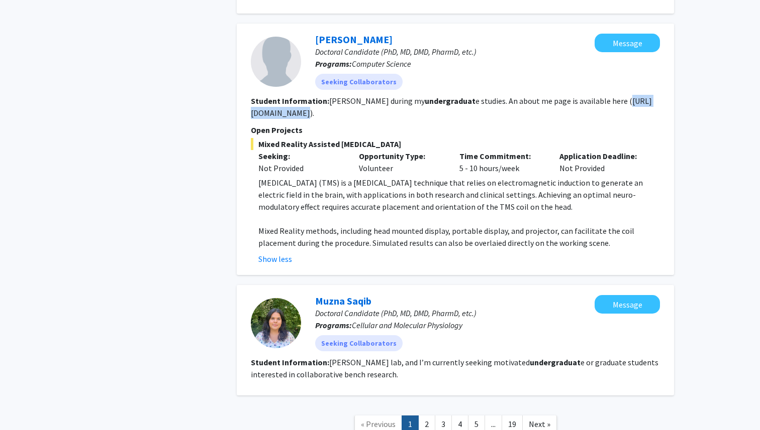
scroll to position [1167, 0]
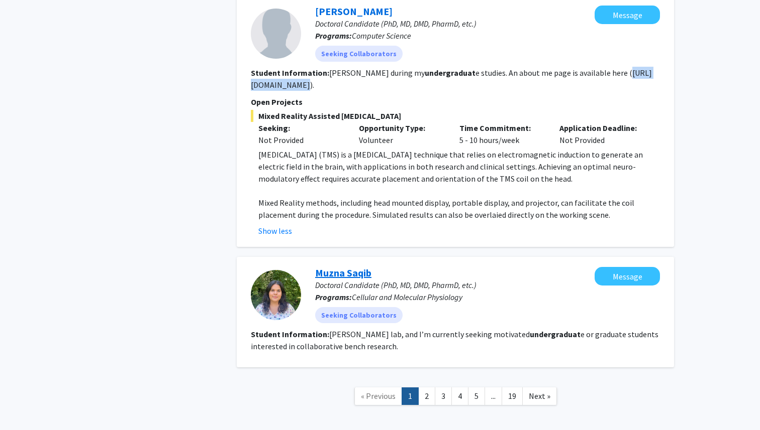
click at [359, 267] on link "Muzna Saqib" at bounding box center [343, 273] width 56 height 13
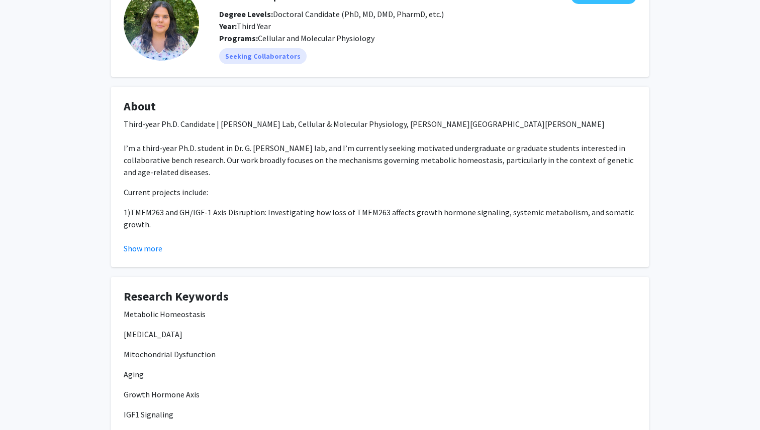
scroll to position [310, 0]
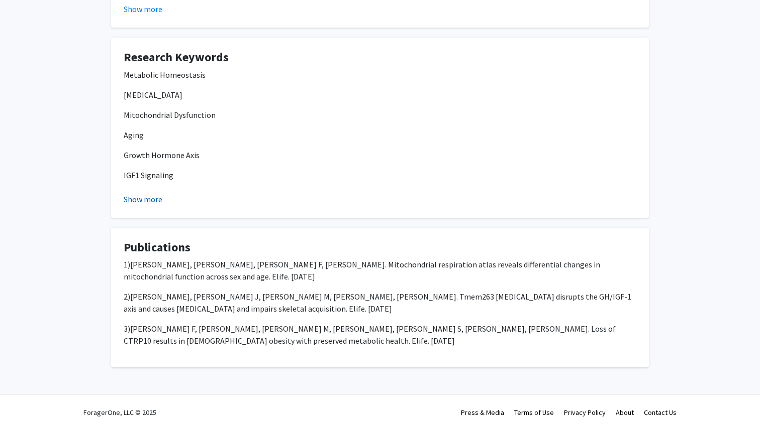
click at [154, 197] on button "Show more" at bounding box center [143, 199] width 39 height 12
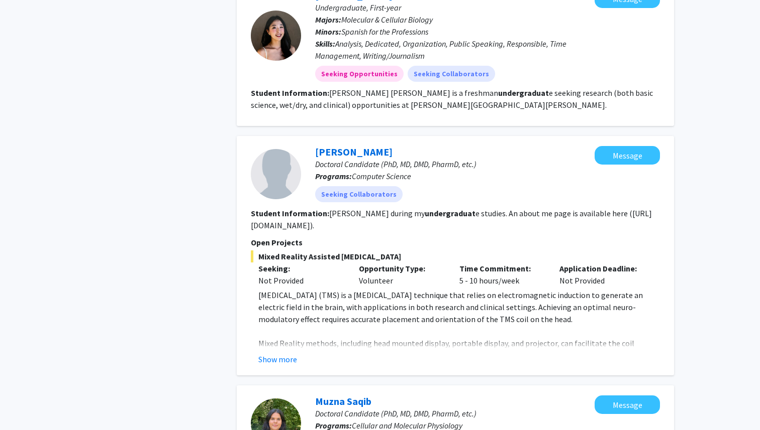
scroll to position [1155, 0]
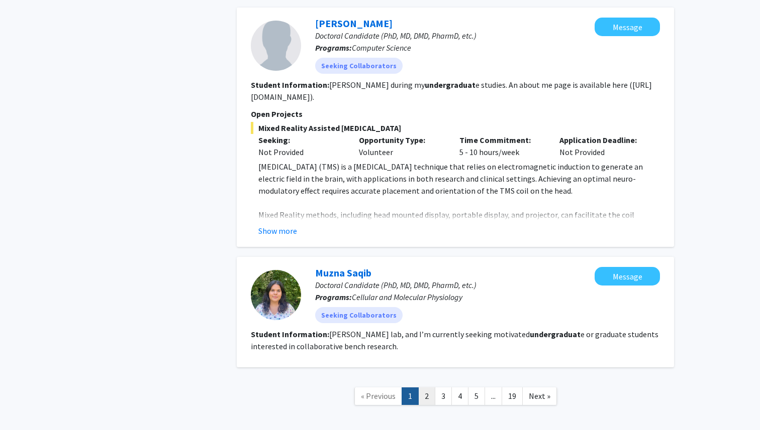
click at [425, 388] on link "2" at bounding box center [426, 397] width 17 height 18
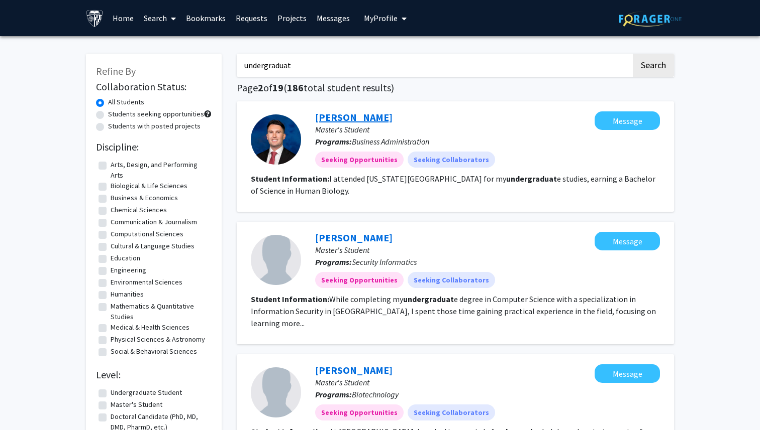
click at [348, 117] on link "Daniel Jones" at bounding box center [353, 117] width 77 height 13
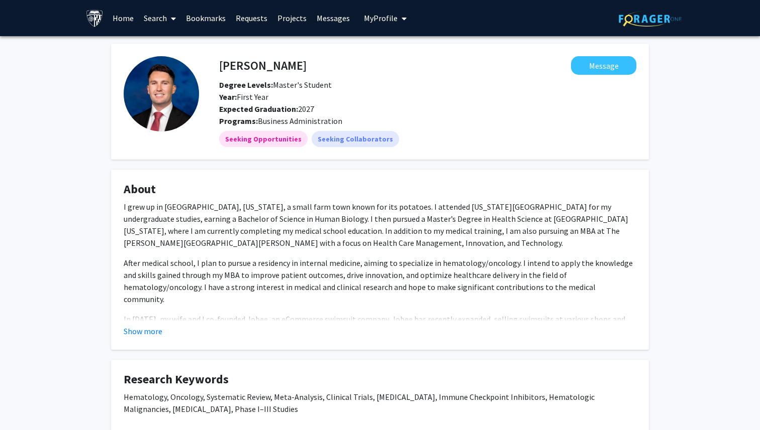
scroll to position [258, 0]
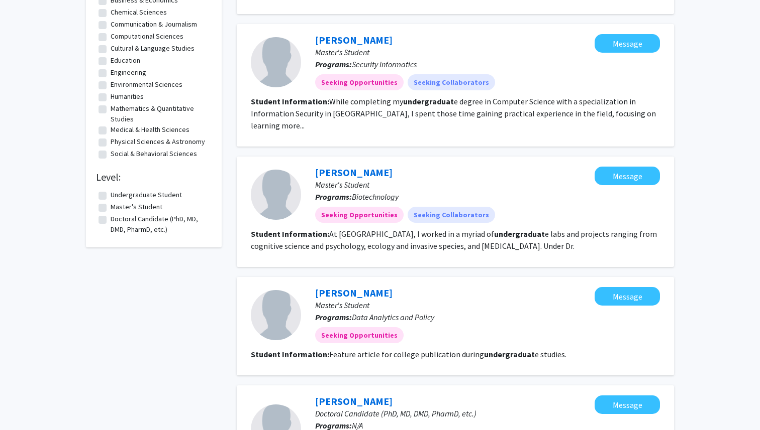
scroll to position [316, 0]
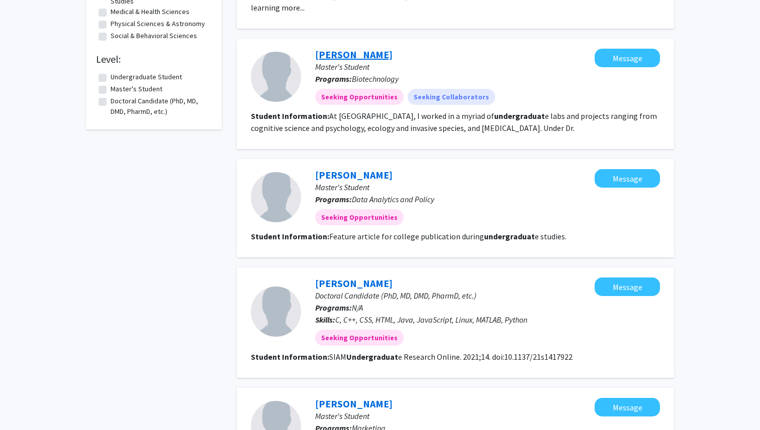
click at [365, 48] on link "Sai Keerthana Puvvula" at bounding box center [353, 54] width 77 height 13
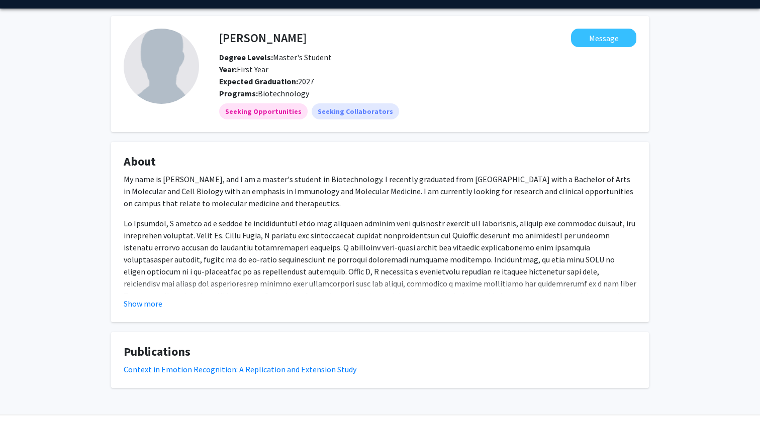
scroll to position [48, 0]
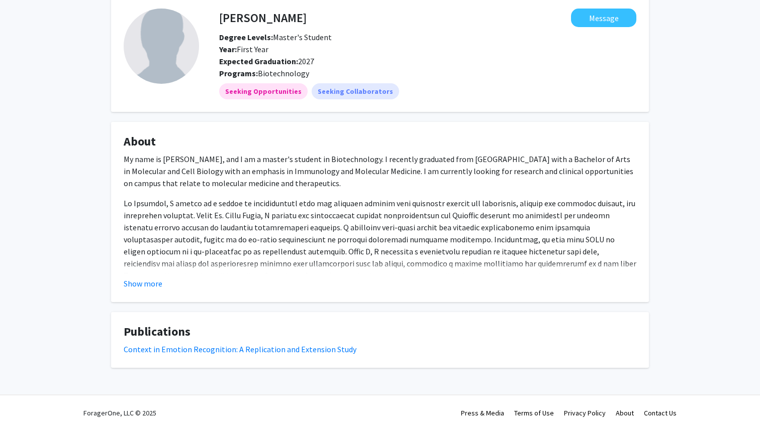
click at [153, 275] on fg-read-more "My name is Sai Keerthana Puvvula, and I am a master's student in Biotechnology.…" at bounding box center [380, 221] width 512 height 137
click at [150, 280] on button "Show more" at bounding box center [143, 284] width 39 height 12
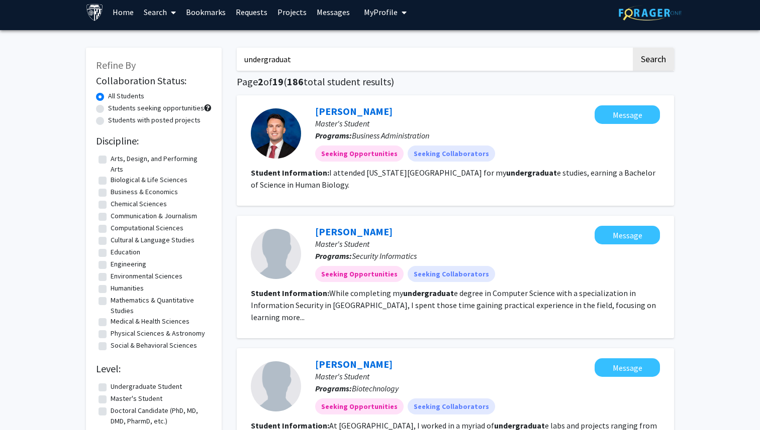
scroll to position [4, 0]
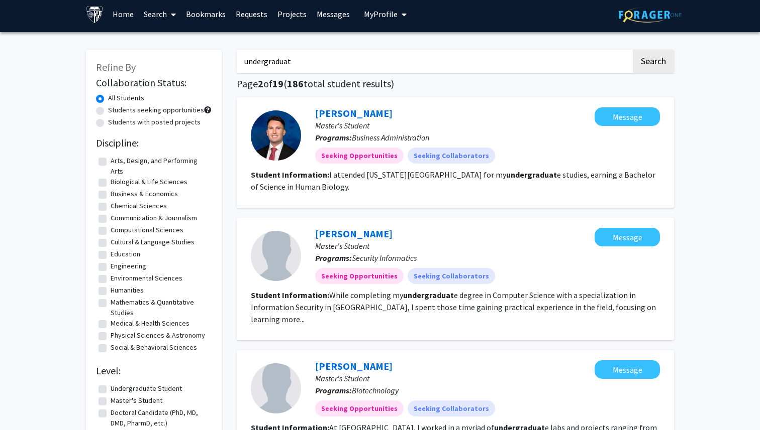
click at [111, 388] on label "Undergraduate Student" at bounding box center [146, 389] width 71 height 11
click at [111, 388] on input "Undergraduate Student" at bounding box center [114, 387] width 7 height 7
checkbox input "true"
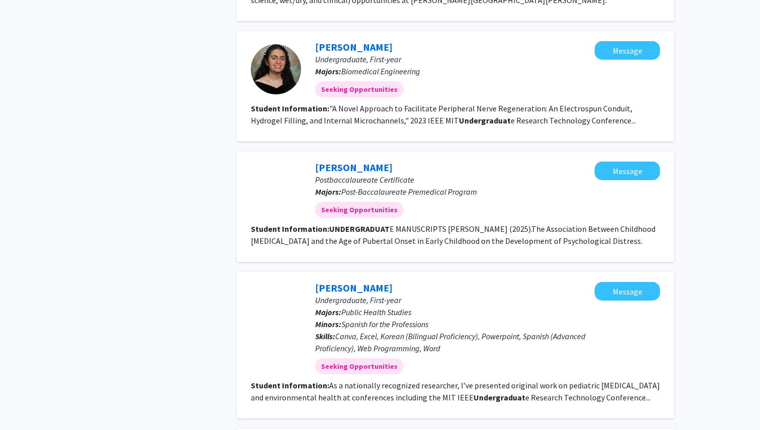
scroll to position [761, 0]
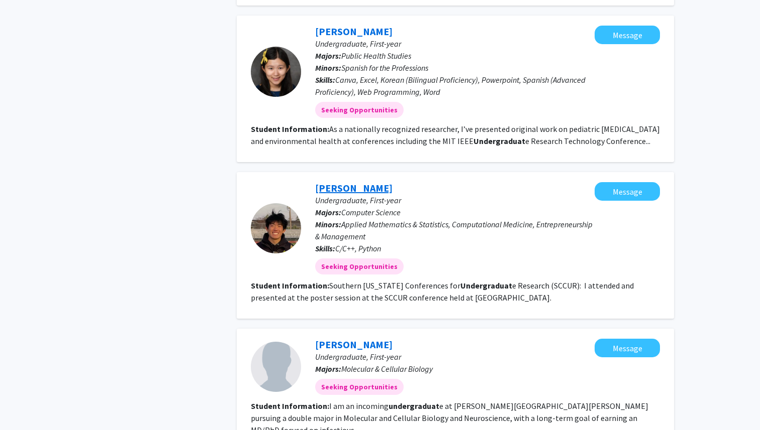
click at [354, 182] on link "Spencer Ye" at bounding box center [353, 188] width 77 height 13
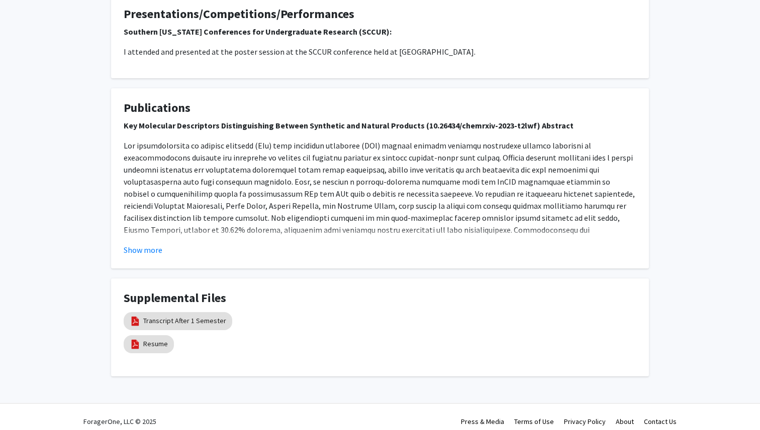
scroll to position [570, 0]
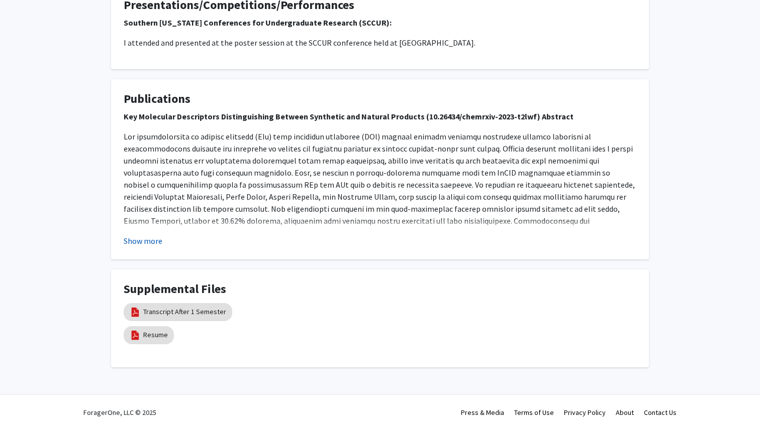
click at [151, 241] on button "Show more" at bounding box center [143, 241] width 39 height 12
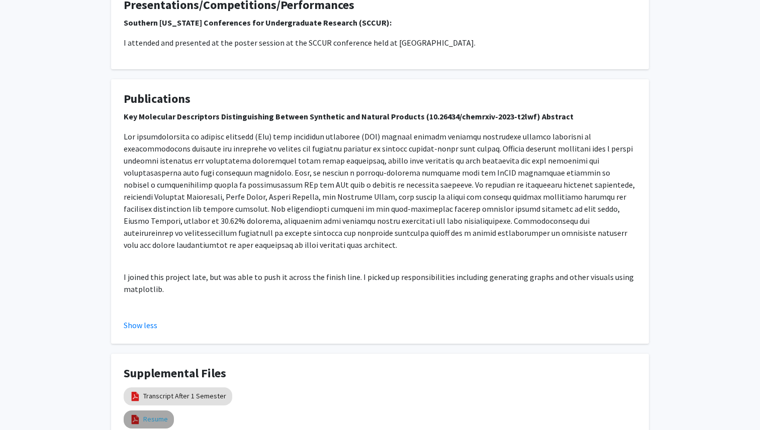
click at [156, 414] on link "Resume" at bounding box center [155, 419] width 25 height 11
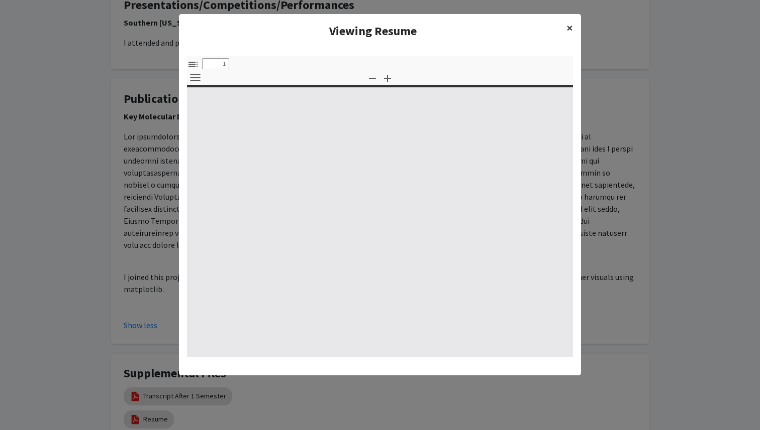
select select "custom"
type input "0"
select select "custom"
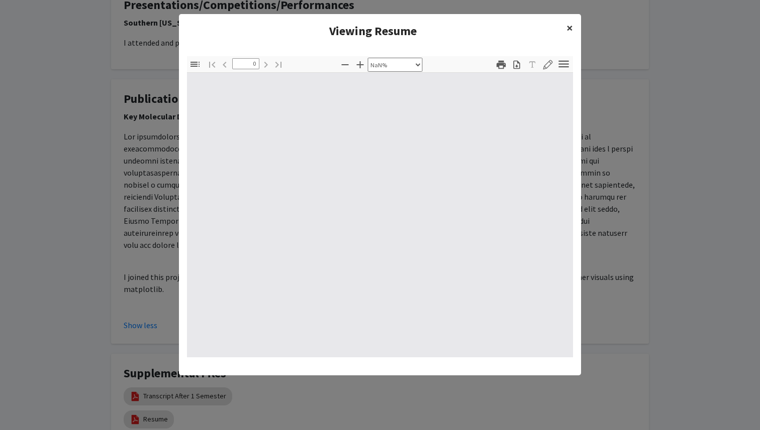
type input "1"
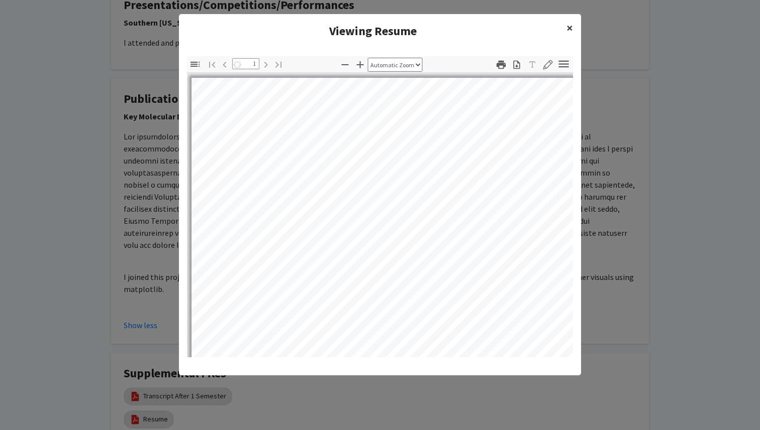
select select "auto"
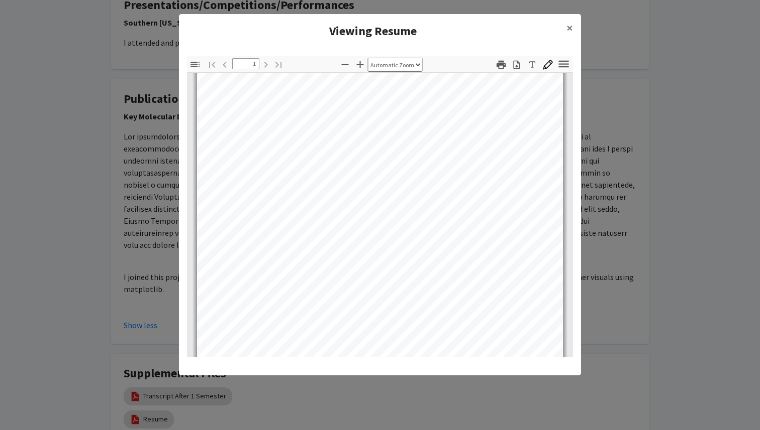
scroll to position [242, 0]
click at [567, 33] on span "×" at bounding box center [569, 28] width 7 height 16
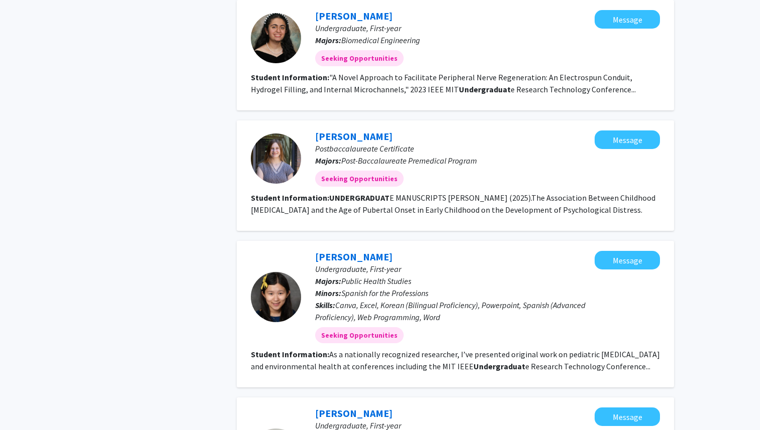
scroll to position [540, 0]
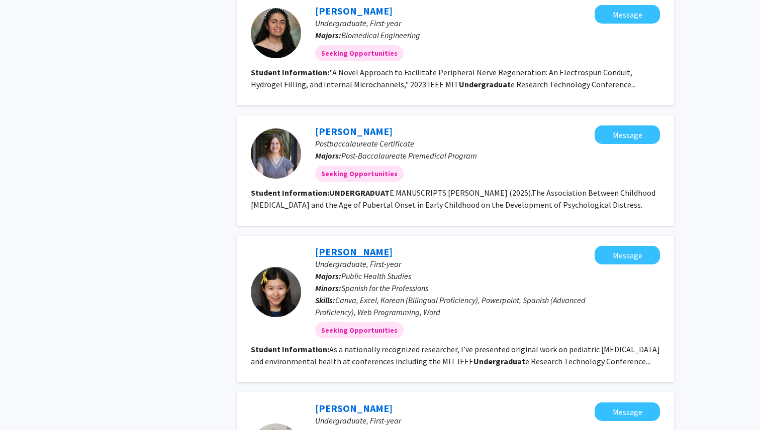
click at [333, 246] on link "Erin Yoo" at bounding box center [353, 252] width 77 height 13
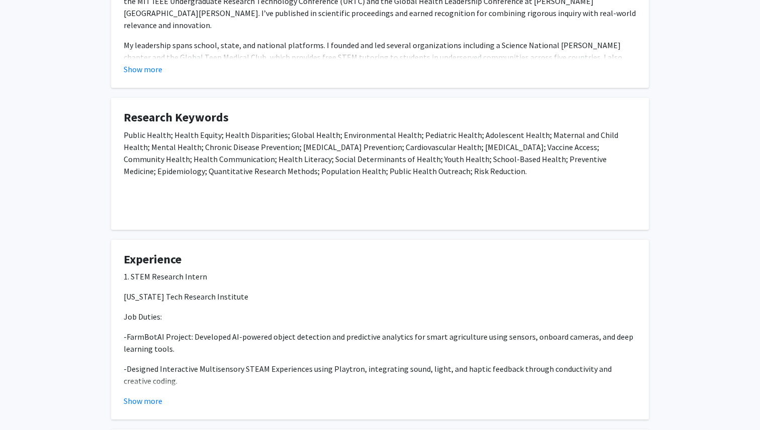
scroll to position [287, 0]
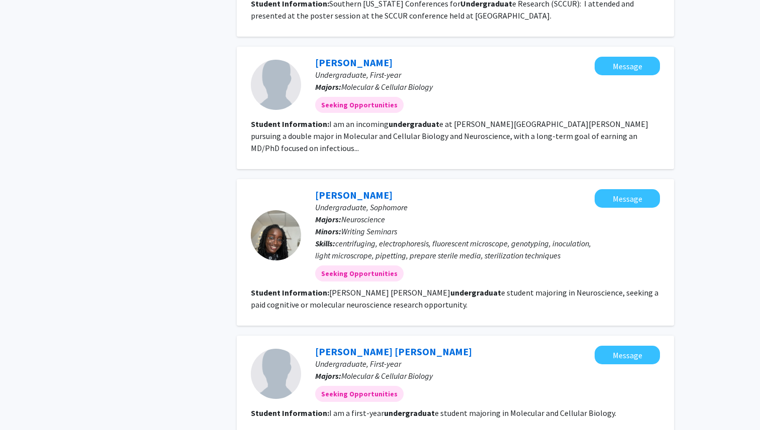
scroll to position [1134, 0]
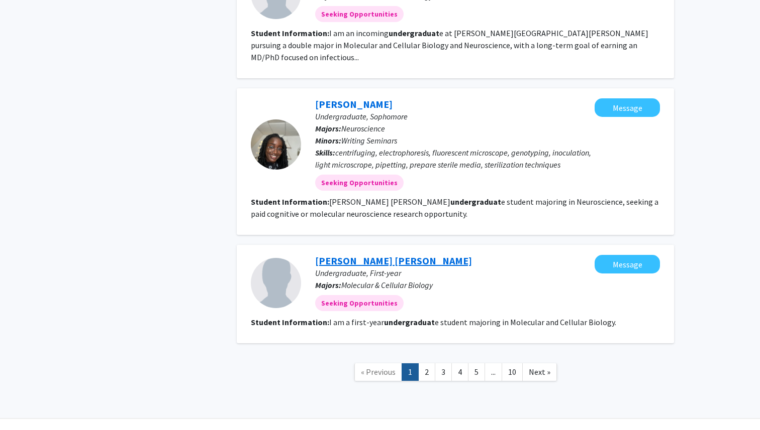
click at [360, 255] on link "Ananya Ashok" at bounding box center [393, 261] width 157 height 13
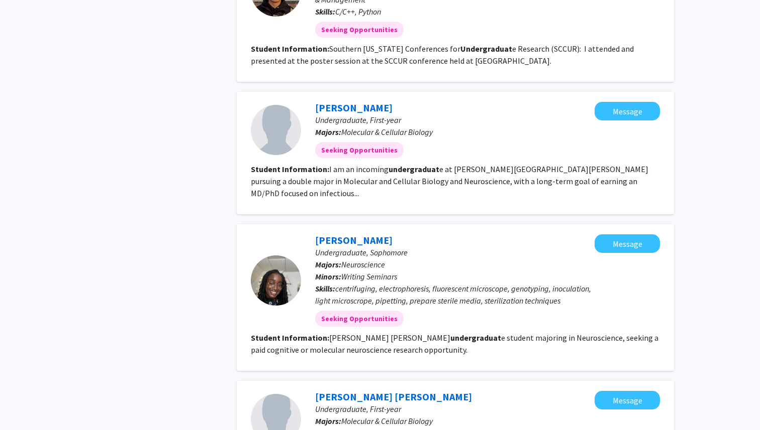
scroll to position [1134, 0]
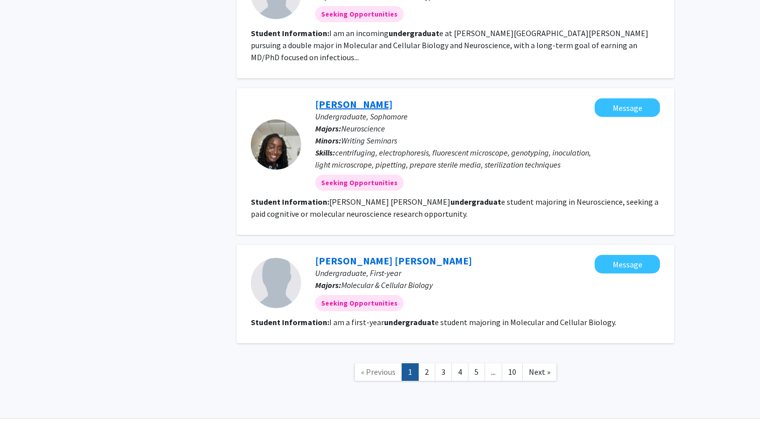
click at [333, 98] on link "Ronolla Joseph" at bounding box center [353, 104] width 77 height 13
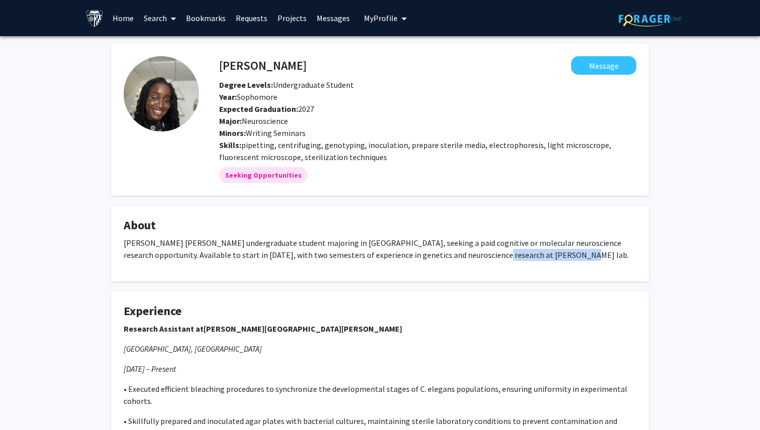
drag, startPoint x: 449, startPoint y: 256, endPoint x: 527, endPoint y: 259, distance: 78.4
click at [527, 259] on p "Johns Hopkins undergraduate student majoring in Neuroscience, seeking a paid co…" at bounding box center [380, 249] width 512 height 24
copy p "Dr. Andrew Gordus's lab"
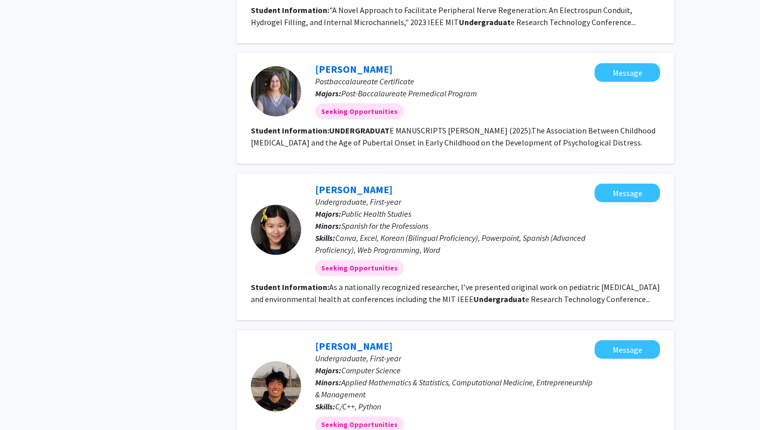
scroll to position [1134, 0]
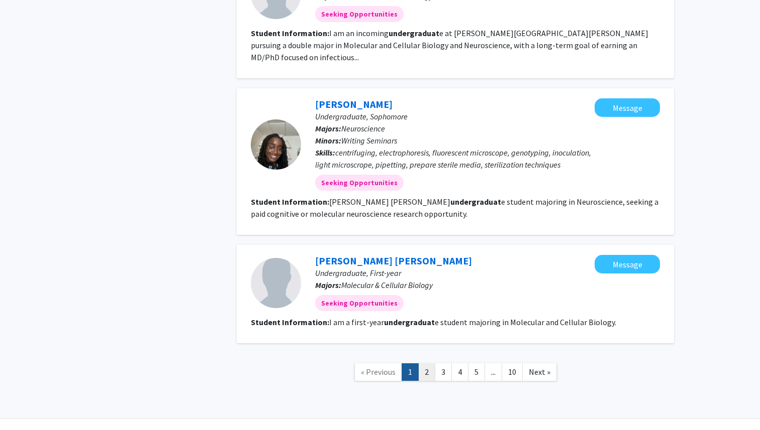
click at [426, 364] on link "2" at bounding box center [426, 373] width 17 height 18
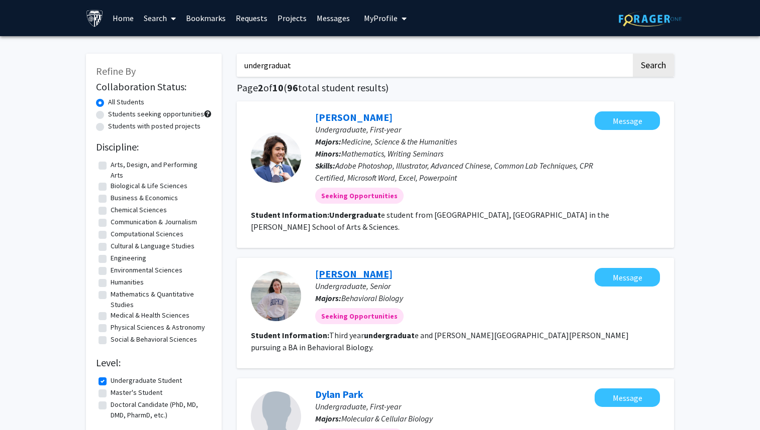
click at [359, 268] on link "Isabella Capps" at bounding box center [353, 274] width 77 height 13
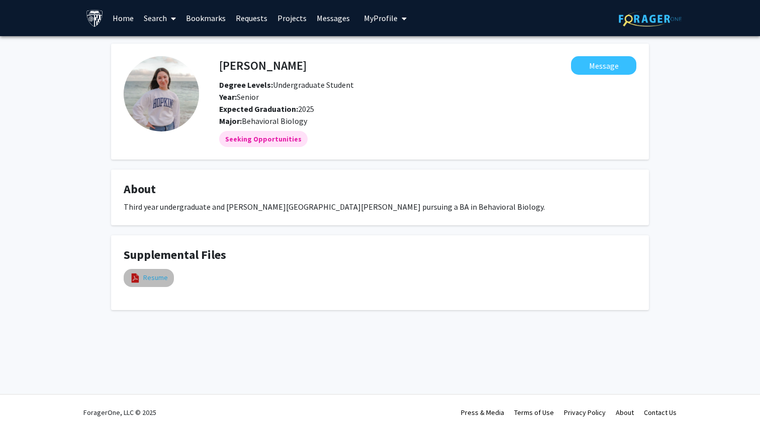
click at [159, 279] on link "Resume" at bounding box center [155, 278] width 25 height 11
select select "custom"
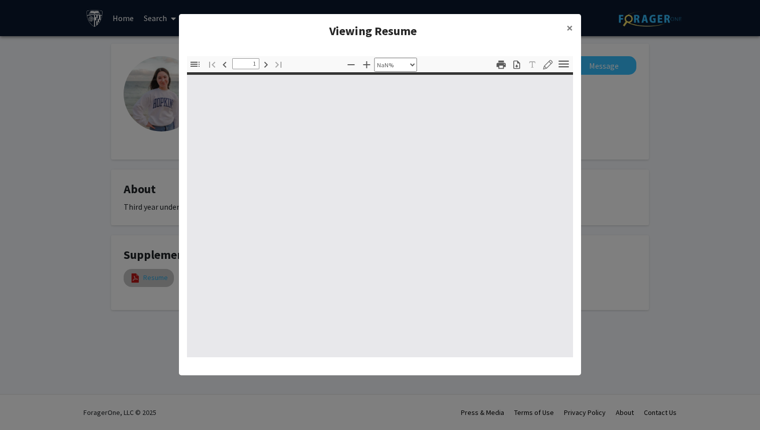
type input "0"
select select "custom"
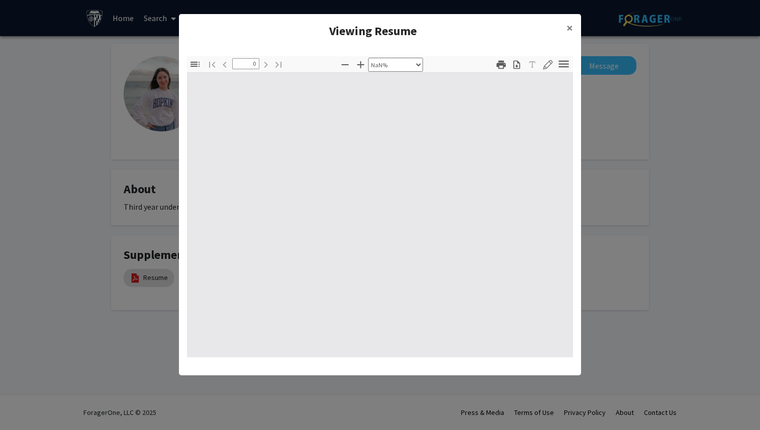
type input "1"
select select "auto"
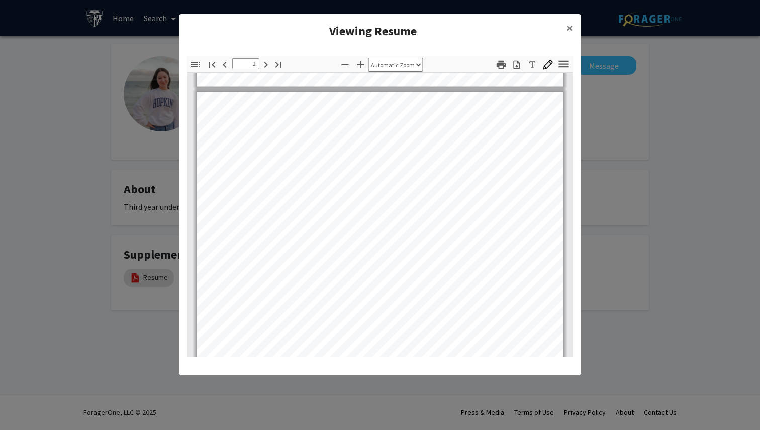
scroll to position [465, 0]
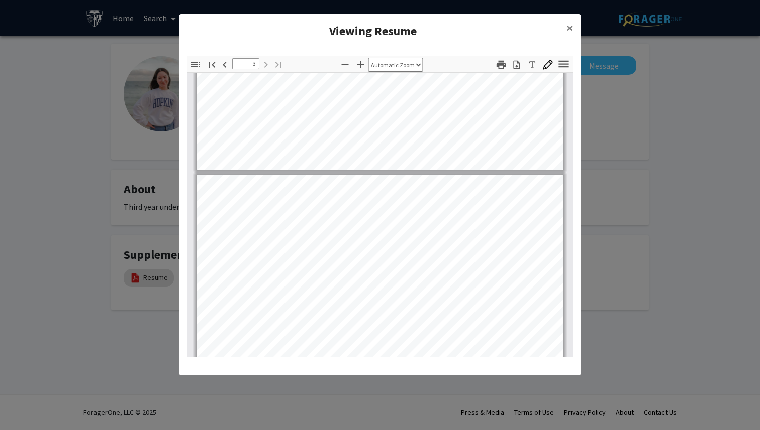
type input "2"
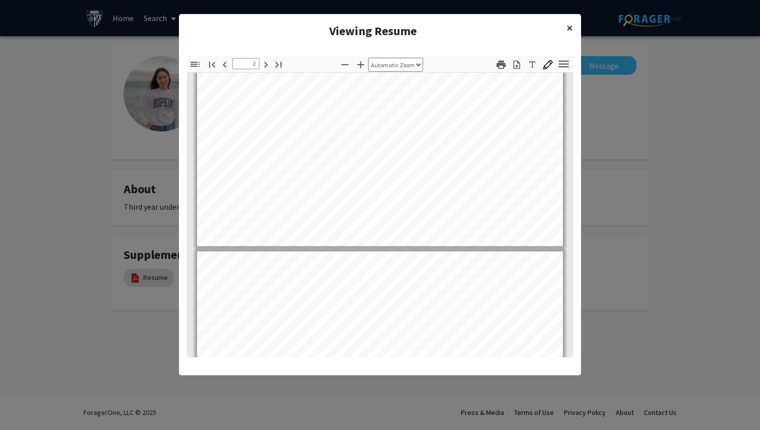
click at [569, 23] on span "×" at bounding box center [569, 28] width 7 height 16
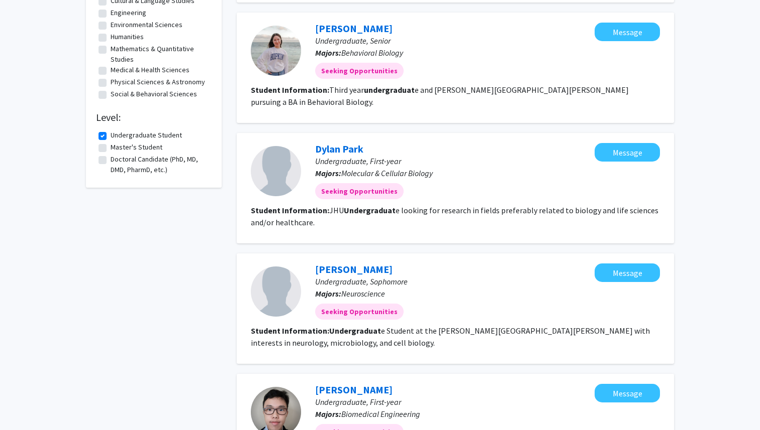
scroll to position [282, 0]
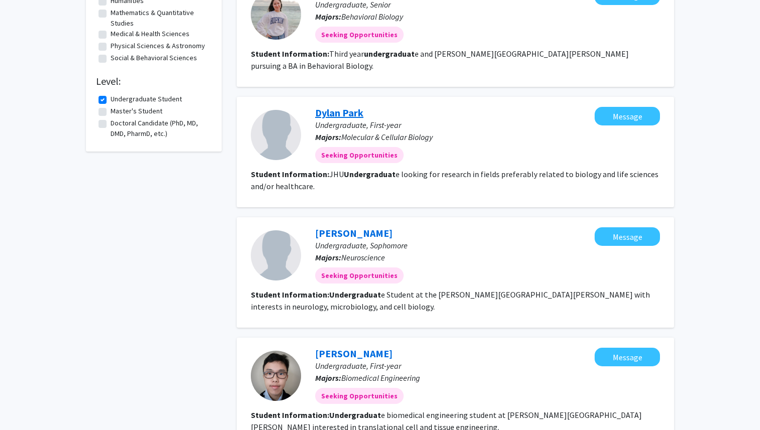
click at [349, 106] on link "Dylan Park" at bounding box center [339, 112] width 48 height 13
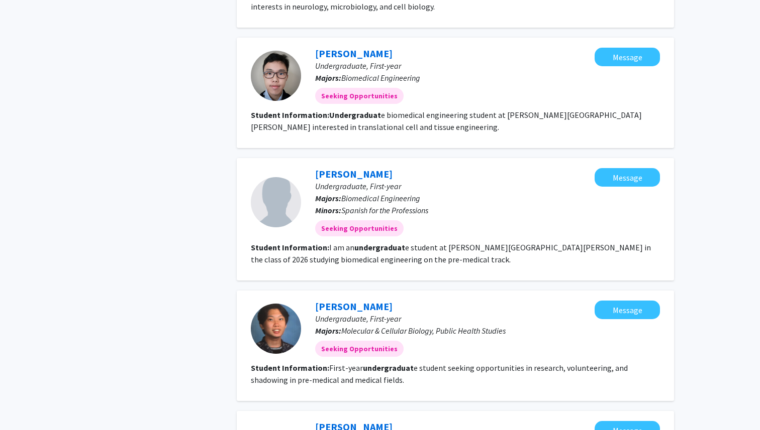
scroll to position [587, 0]
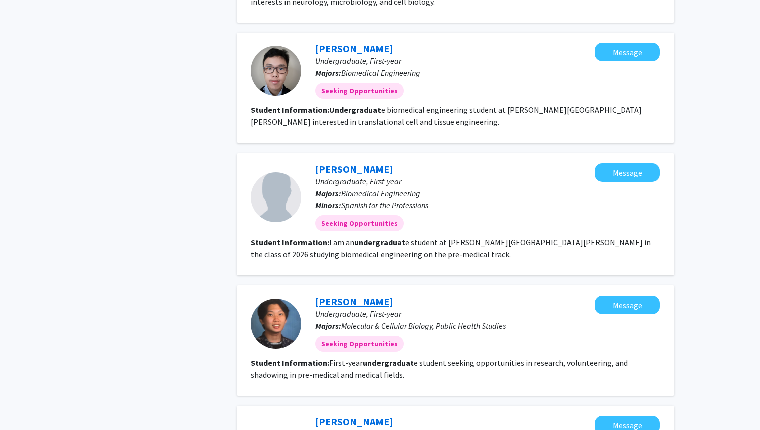
click at [359, 295] on link "Joseph D. Kim" at bounding box center [353, 301] width 77 height 13
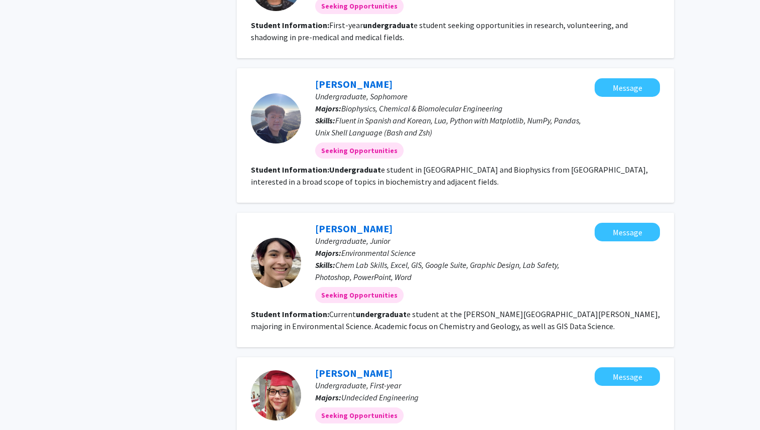
scroll to position [976, 0]
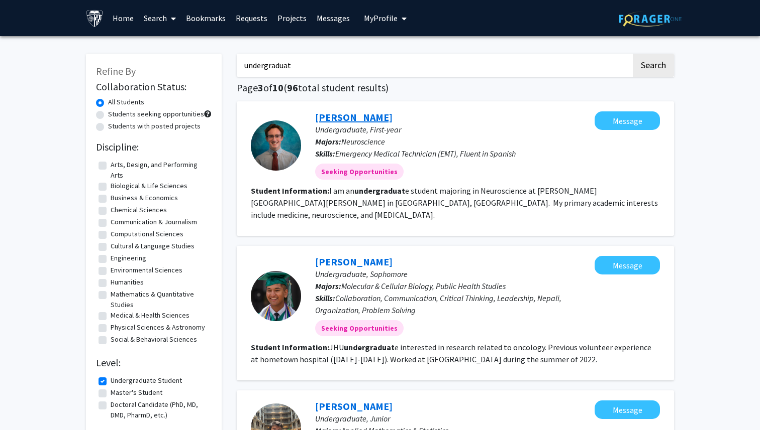
click at [354, 118] on link "Drew Cavanagh" at bounding box center [353, 117] width 77 height 13
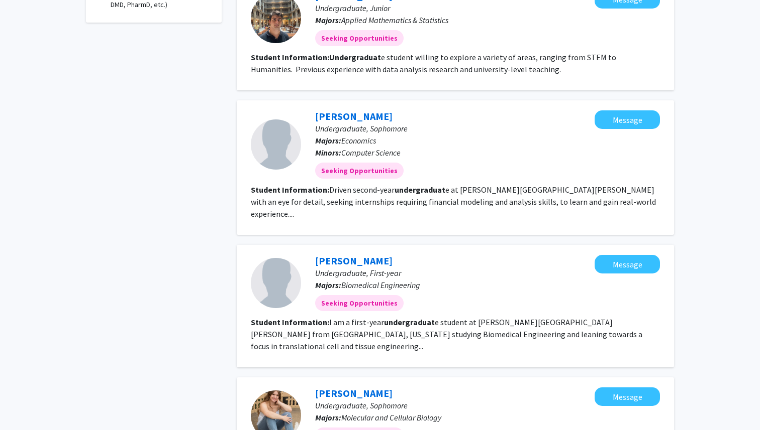
scroll to position [413, 0]
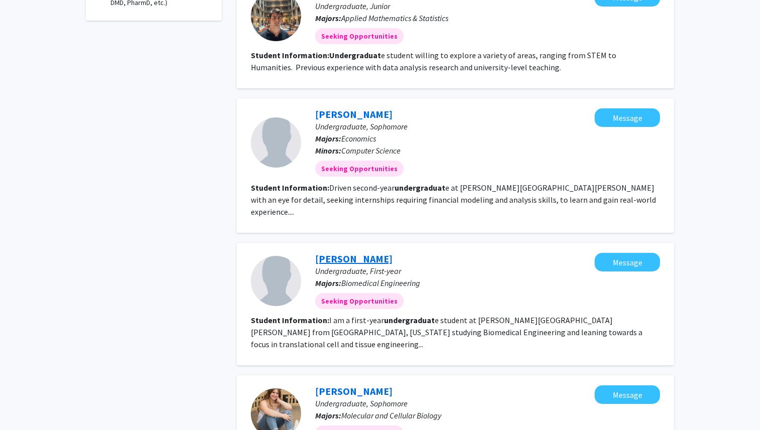
click at [333, 253] on link "William Li" at bounding box center [353, 259] width 77 height 13
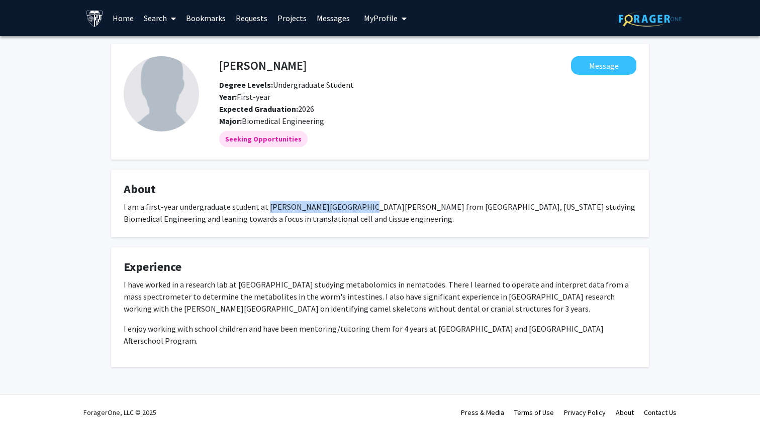
drag, startPoint x: 350, startPoint y: 209, endPoint x: 264, endPoint y: 208, distance: 85.4
click at [264, 208] on div "I am a first-year undergraduate student at Johns Hopkins University from Los An…" at bounding box center [380, 213] width 512 height 24
copy div "Johns Hopkins University"
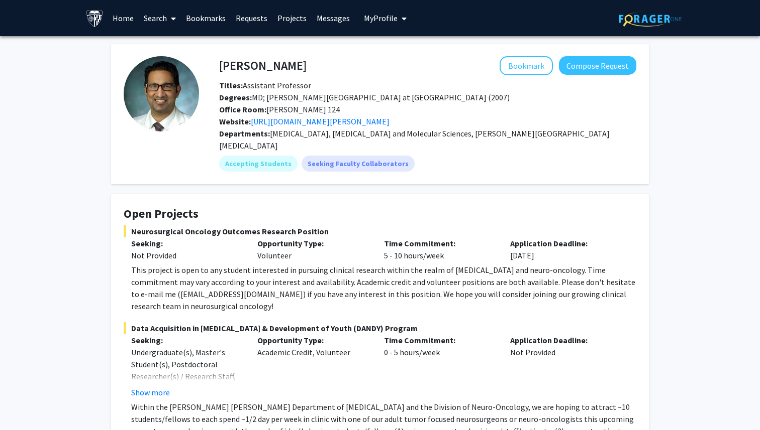
drag, startPoint x: 292, startPoint y: 72, endPoint x: 218, endPoint y: 67, distance: 74.5
click at [218, 68] on div "Raj Mukherjee Bookmark Compose Request" at bounding box center [427, 65] width 432 height 19
copy h4
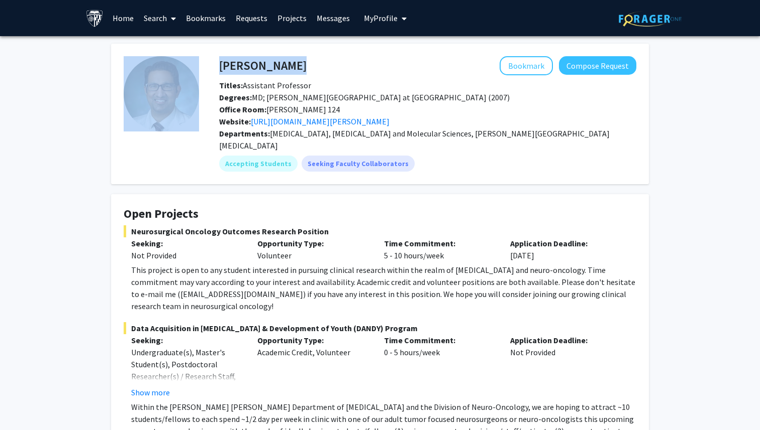
drag, startPoint x: 293, startPoint y: 68, endPoint x: 197, endPoint y: 68, distance: 95.4
click at [197, 68] on fg-card-body "Raj Mukherjee Bookmark Compose Request Titles: Assistant Professor Degrees: MD;…" at bounding box center [380, 114] width 512 height 116
click at [251, 66] on h4 "Raj Mukherjee" at bounding box center [262, 65] width 87 height 19
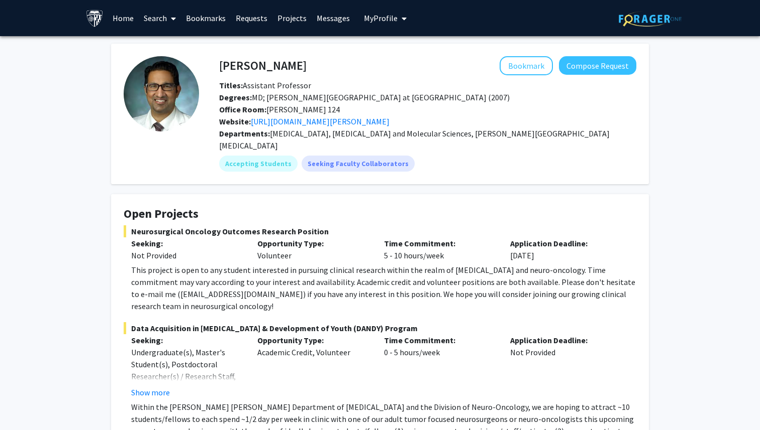
drag, startPoint x: 221, startPoint y: 67, endPoint x: 289, endPoint y: 67, distance: 68.3
click at [289, 67] on h4 "[PERSON_NAME]" at bounding box center [262, 65] width 87 height 19
copy h4 "[PERSON_NAME]"
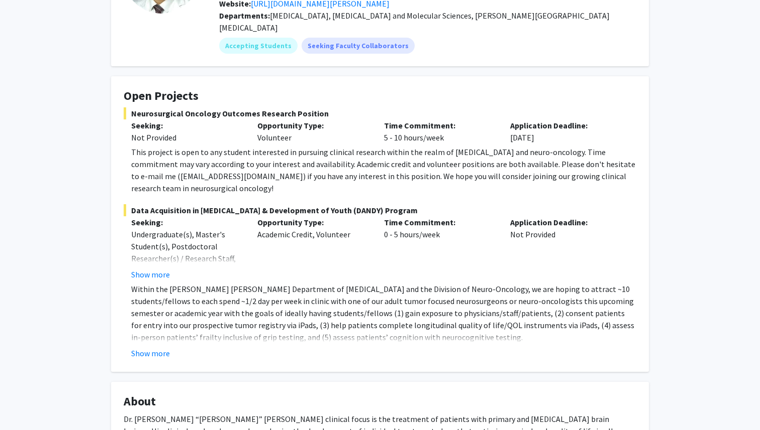
scroll to position [120, 0]
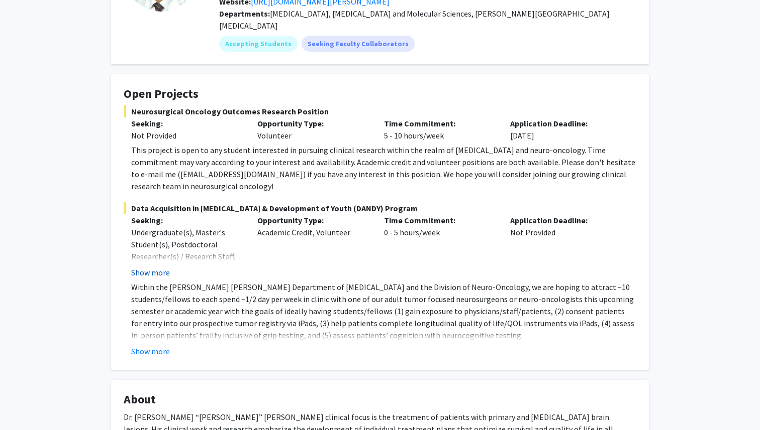
click at [150, 267] on button "Show more" at bounding box center [150, 273] width 39 height 12
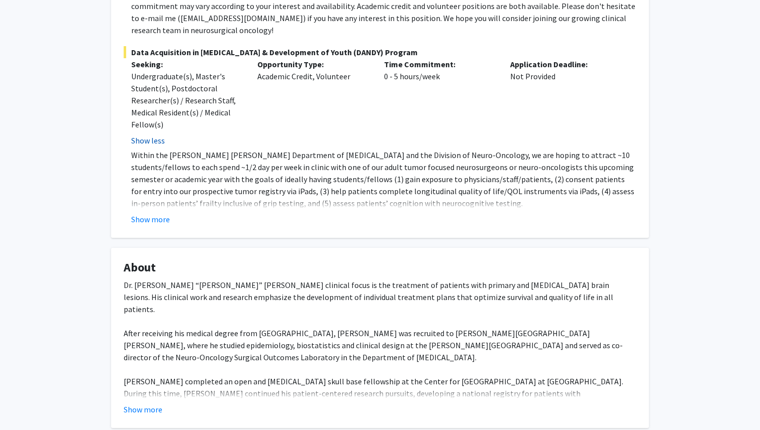
scroll to position [277, 0]
click at [149, 403] on button "Show more" at bounding box center [143, 409] width 39 height 12
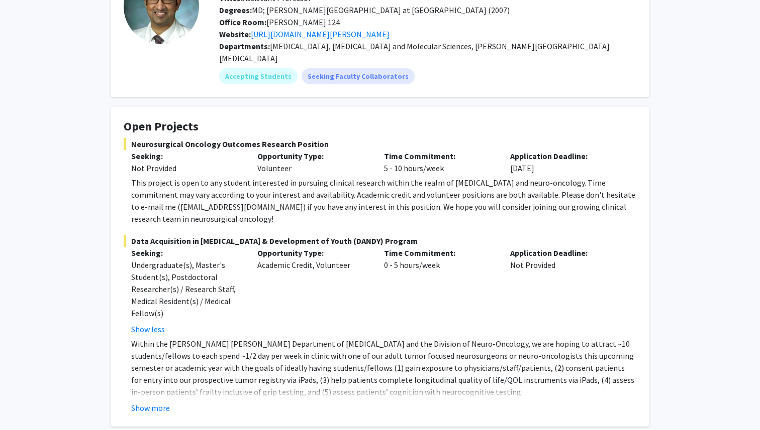
scroll to position [0, 0]
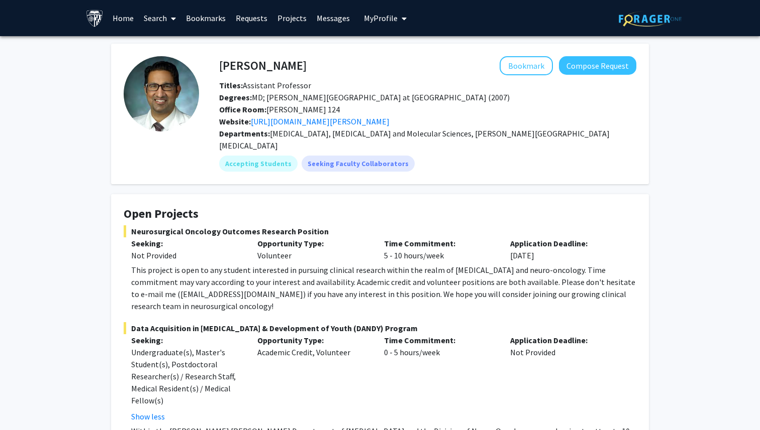
click at [644, 19] on img at bounding box center [649, 19] width 63 height 16
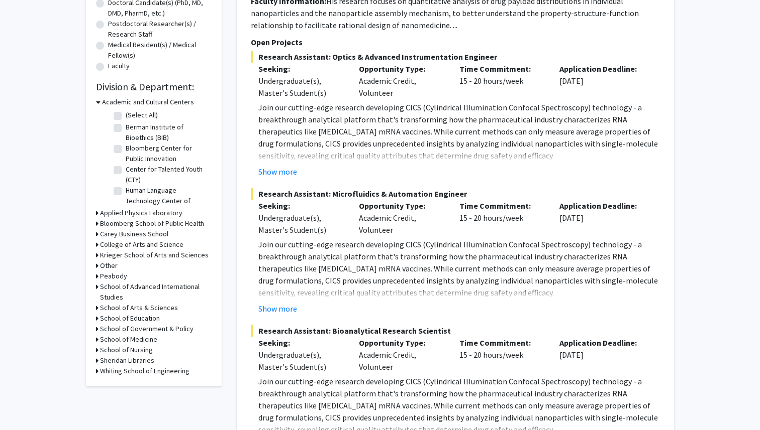
scroll to position [322, 0]
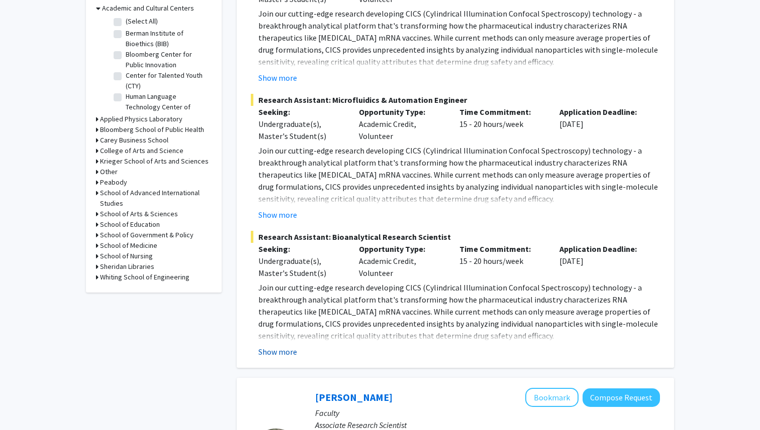
click at [288, 355] on button "Show more" at bounding box center [277, 352] width 39 height 12
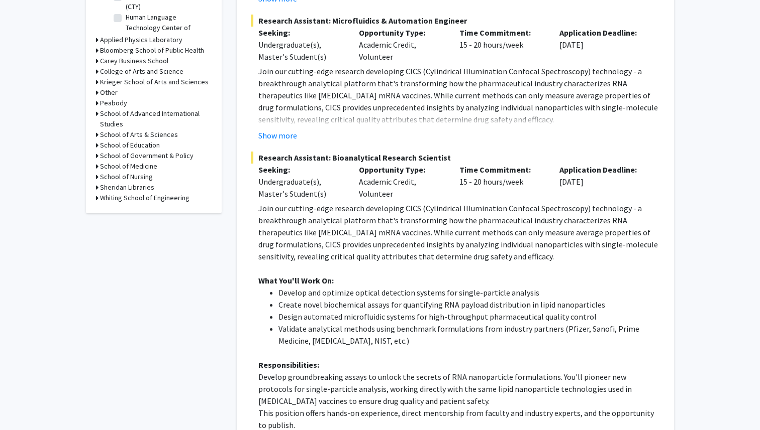
scroll to position [394, 0]
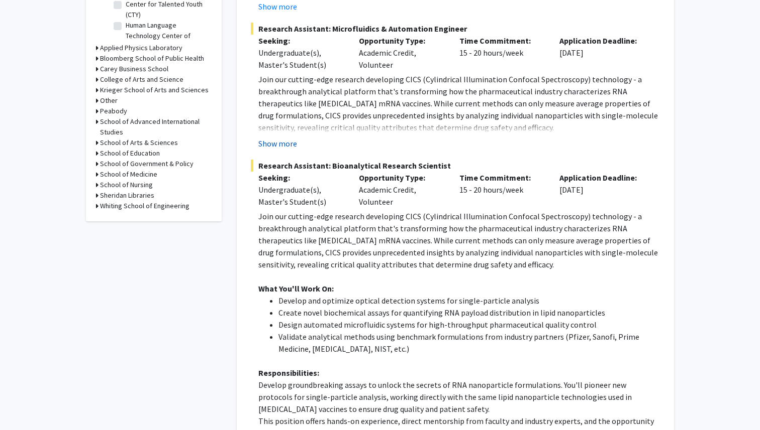
click at [292, 147] on button "Show more" at bounding box center [277, 144] width 39 height 12
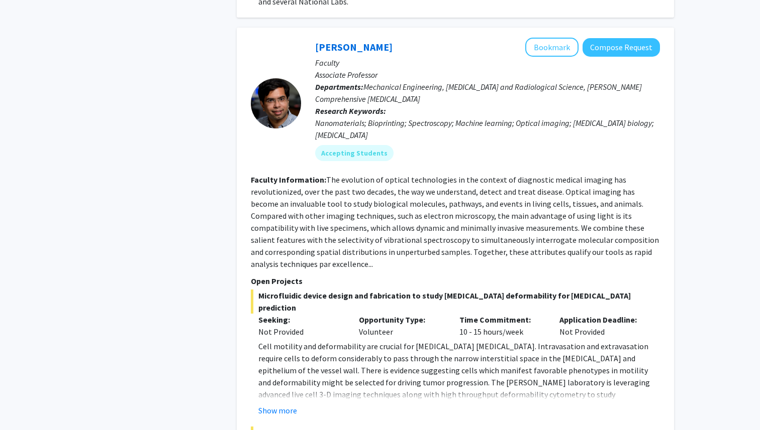
scroll to position [1986, 0]
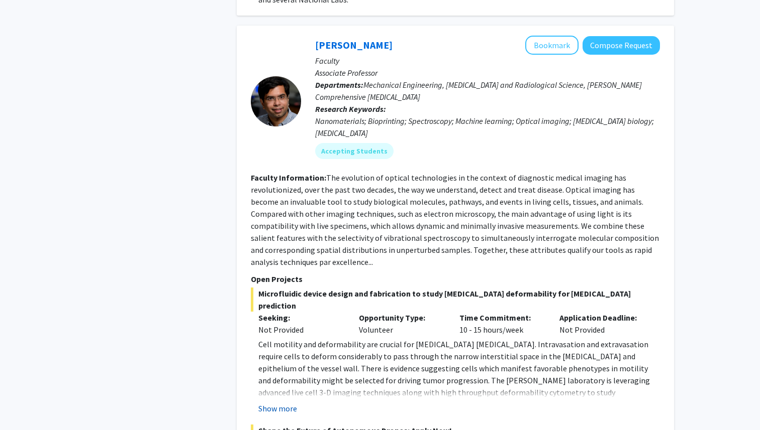
click at [285, 403] on button "Show more" at bounding box center [277, 409] width 39 height 12
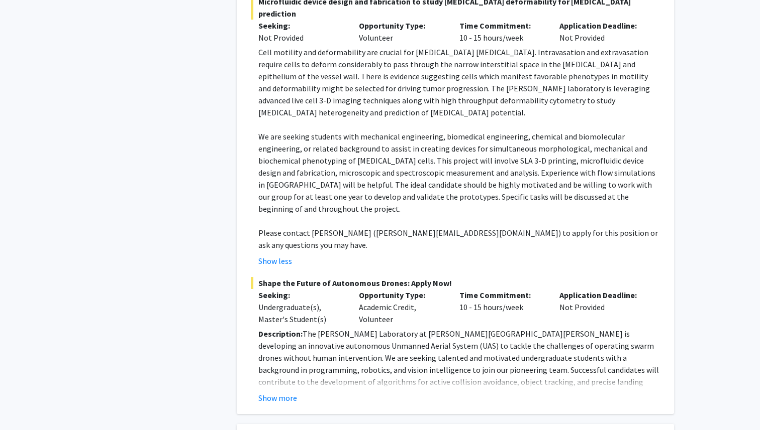
scroll to position [2278, 0]
click at [281, 393] on button "Show more" at bounding box center [277, 399] width 39 height 12
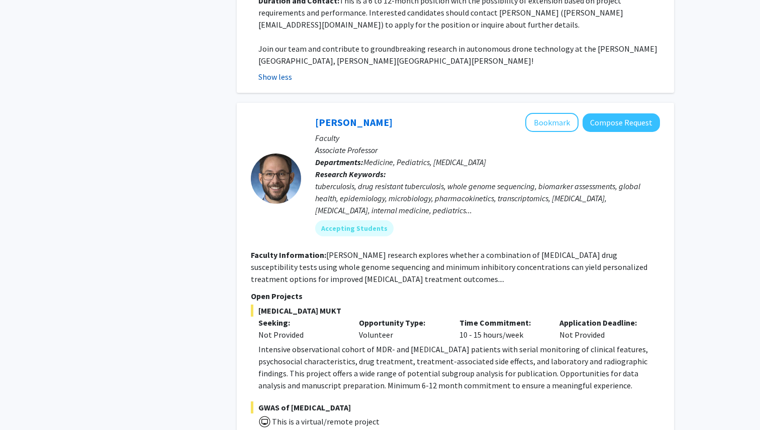
scroll to position [2922, 0]
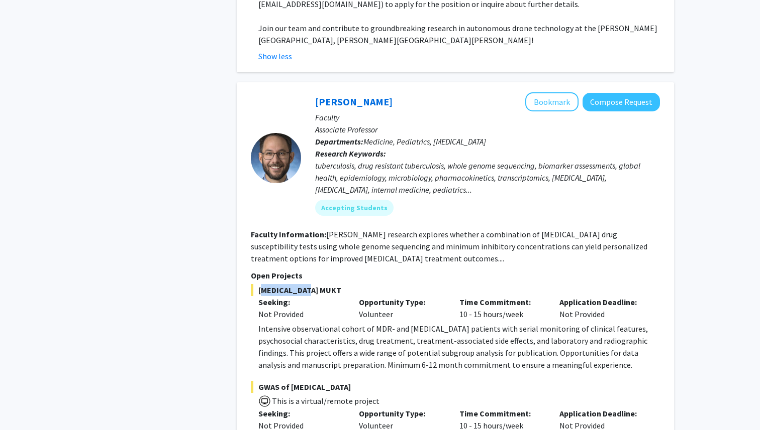
drag, startPoint x: 311, startPoint y: 184, endPoint x: 257, endPoint y: 187, distance: 53.8
click at [257, 284] on span "MDR-TB MUKT" at bounding box center [455, 290] width 409 height 12
copy span "MDR-TB MUKT"
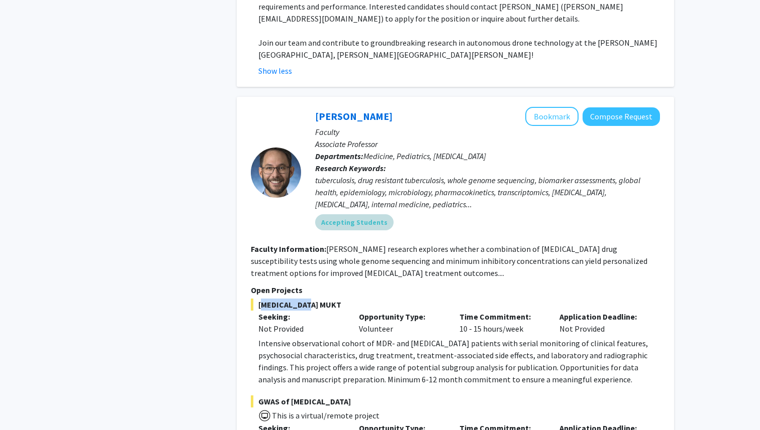
scroll to position [2893, 0]
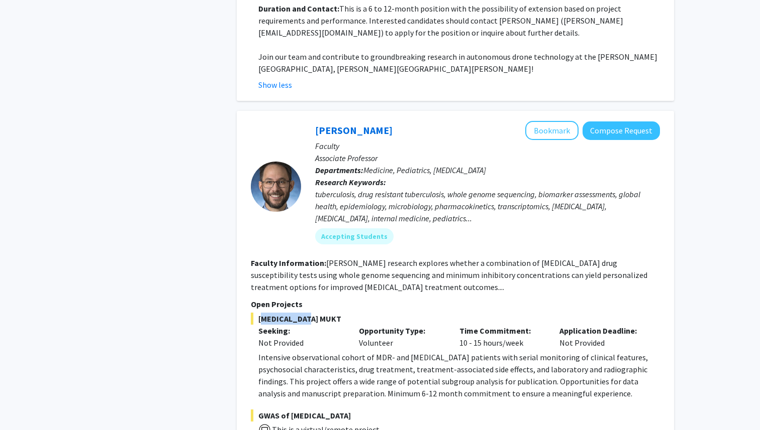
drag, startPoint x: 393, startPoint y: 21, endPoint x: 310, endPoint y: 21, distance: 82.9
click at [310, 121] on div "Jeffrey Tornheim Bookmark Compose Request Faculty Associate Professor Departmen…" at bounding box center [480, 186] width 359 height 131
copy link "Jeffrey Tornheim"
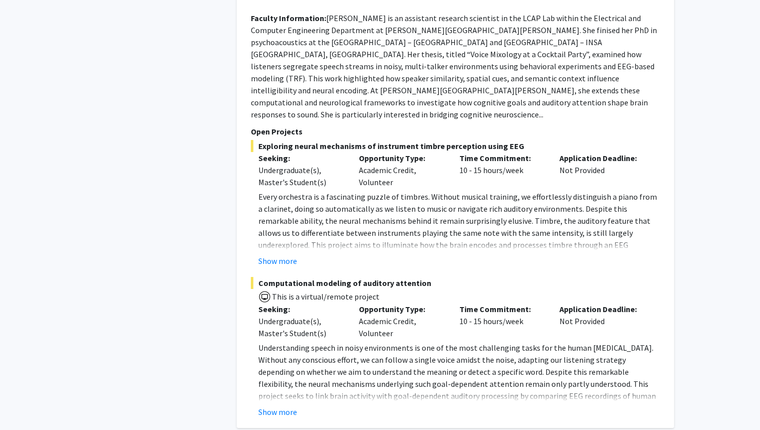
scroll to position [4086, 0]
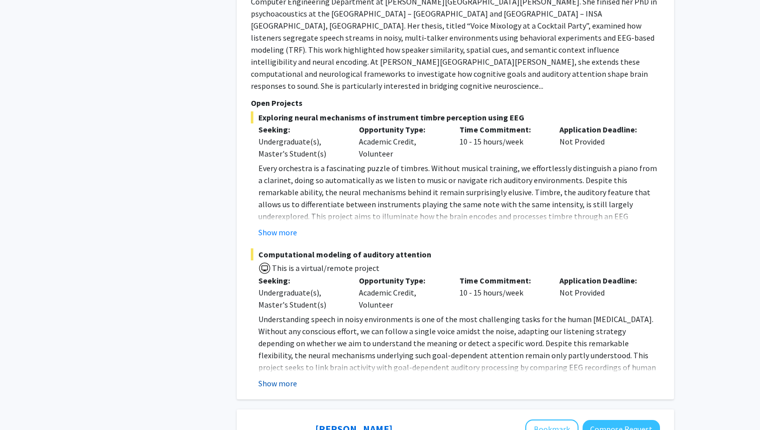
click at [282, 378] on button "Show more" at bounding box center [277, 384] width 39 height 12
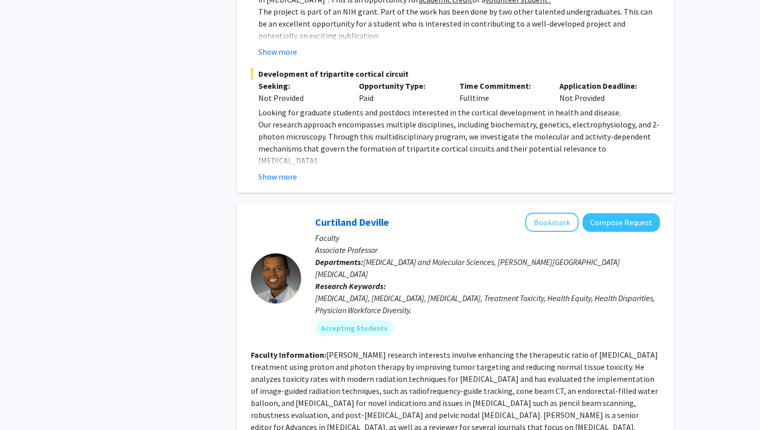
scroll to position [5626, 0]
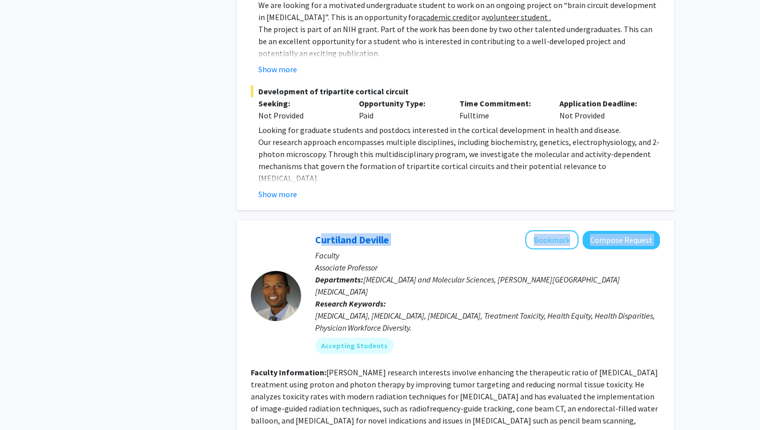
drag, startPoint x: 415, startPoint y: 59, endPoint x: 311, endPoint y: 51, distance: 103.8
click at [311, 231] on div "Curtiland Deville Bookmark Compose Request Faculty Associate Professor Departme…" at bounding box center [480, 296] width 359 height 131
drag, startPoint x: 307, startPoint y: 61, endPoint x: 387, endPoint y: 58, distance: 79.9
click at [387, 231] on div "Curtiland Deville Bookmark Compose Request Faculty Associate Professor Departme…" at bounding box center [480, 296] width 359 height 131
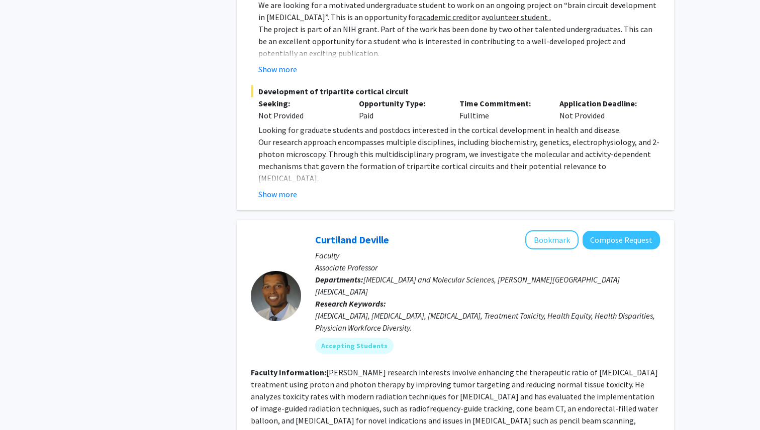
copy link "Curtiland Deville"
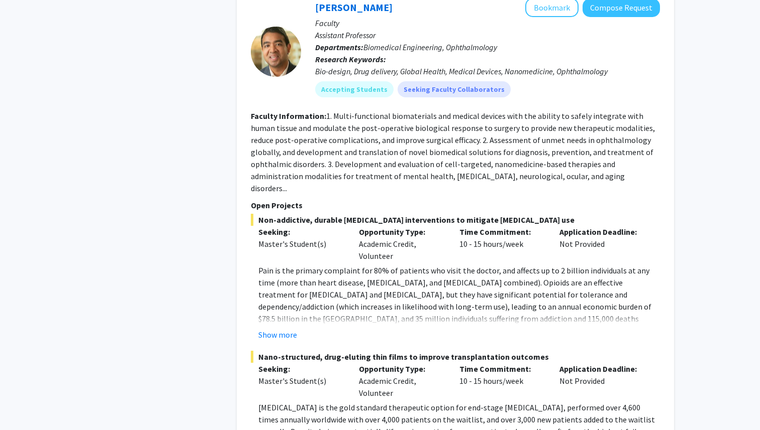
scroll to position [6362, 0]
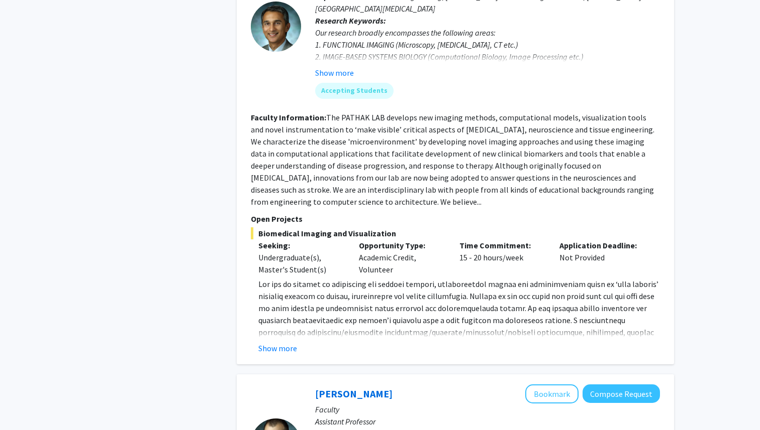
scroll to position [1036, 0]
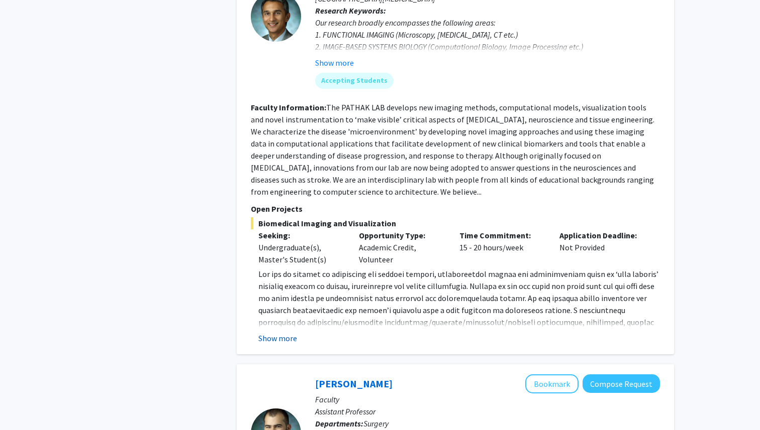
click at [279, 333] on button "Show more" at bounding box center [277, 339] width 39 height 12
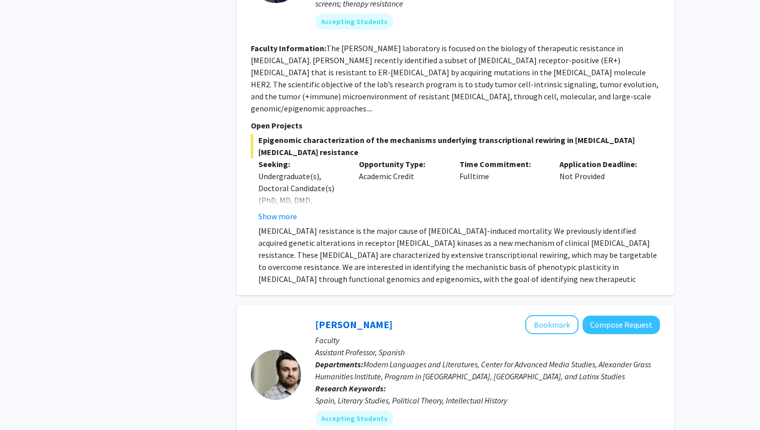
scroll to position [2319, 0]
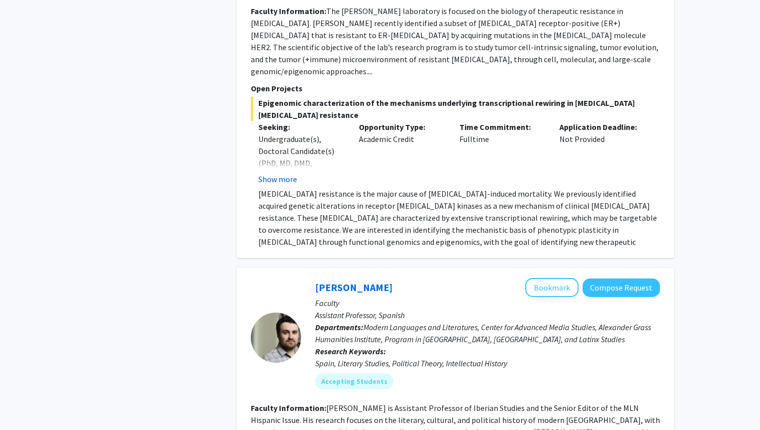
click at [269, 173] on button "Show more" at bounding box center [277, 179] width 39 height 12
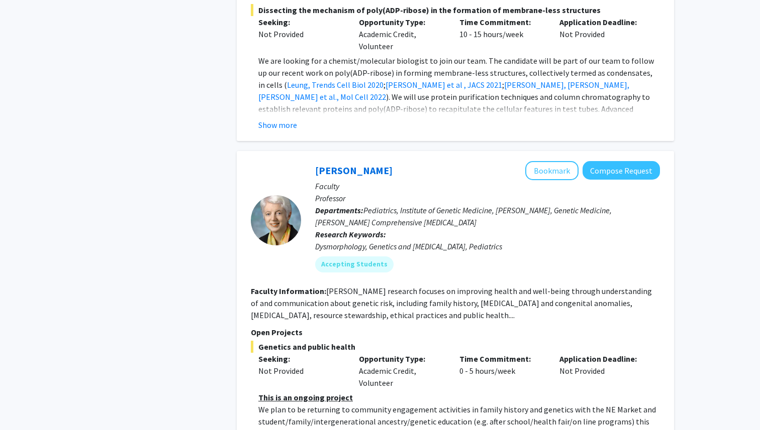
scroll to position [3829, 0]
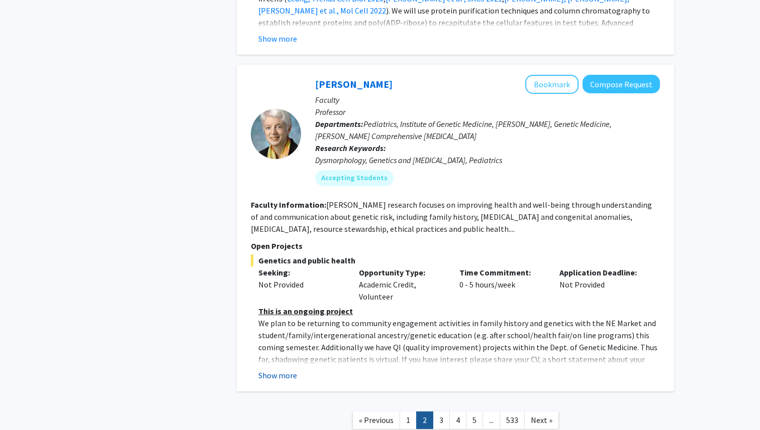
click at [282, 370] on button "Show more" at bounding box center [277, 376] width 39 height 12
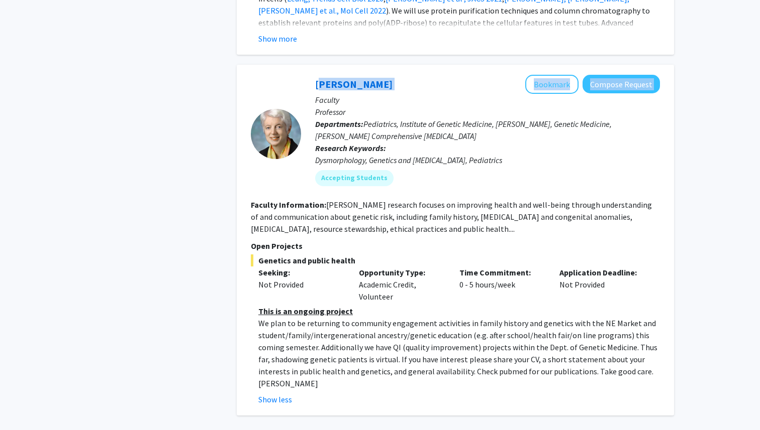
drag, startPoint x: 409, startPoint y: 11, endPoint x: 314, endPoint y: 13, distance: 95.0
click at [314, 75] on div "Joann Bodurtha Bookmark Compose Request Faculty Professor Departments: Pediatri…" at bounding box center [480, 134] width 359 height 119
copy div "Joann Bodurtha Bookmark Compose Request"
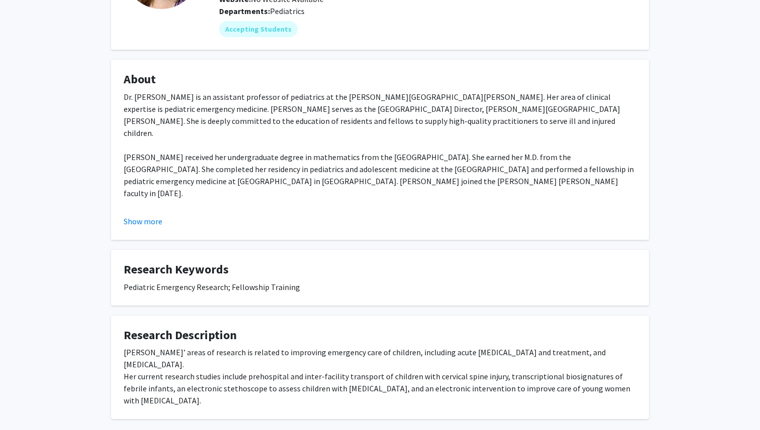
scroll to position [170, 0]
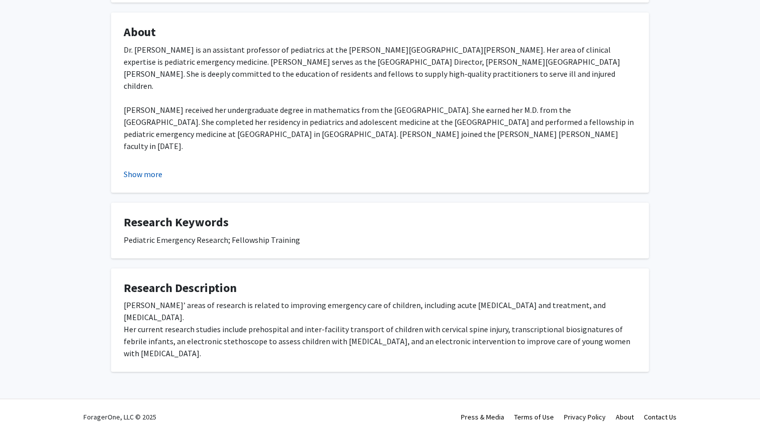
click at [152, 174] on button "Show more" at bounding box center [143, 174] width 39 height 12
